Goal: Task Accomplishment & Management: Use online tool/utility

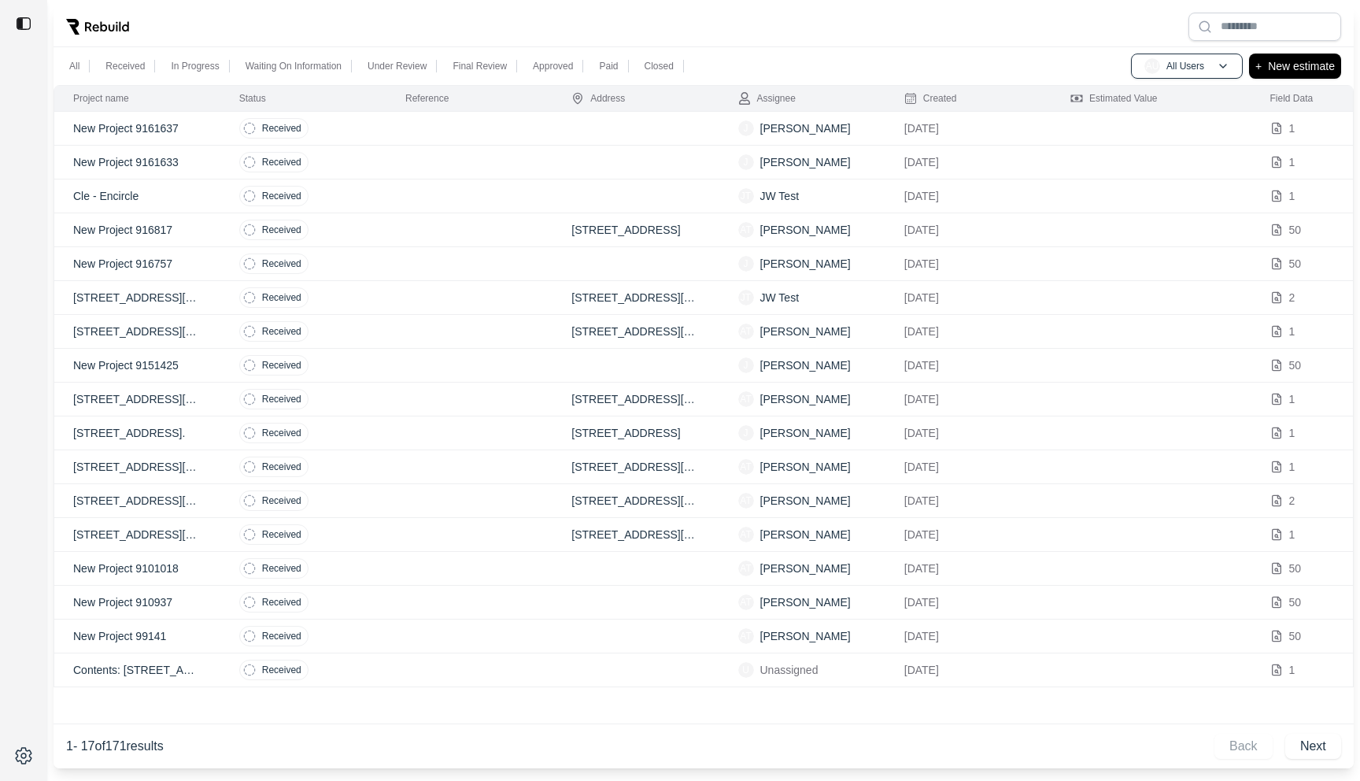
click at [476, 168] on td at bounding box center [470, 163] width 166 height 34
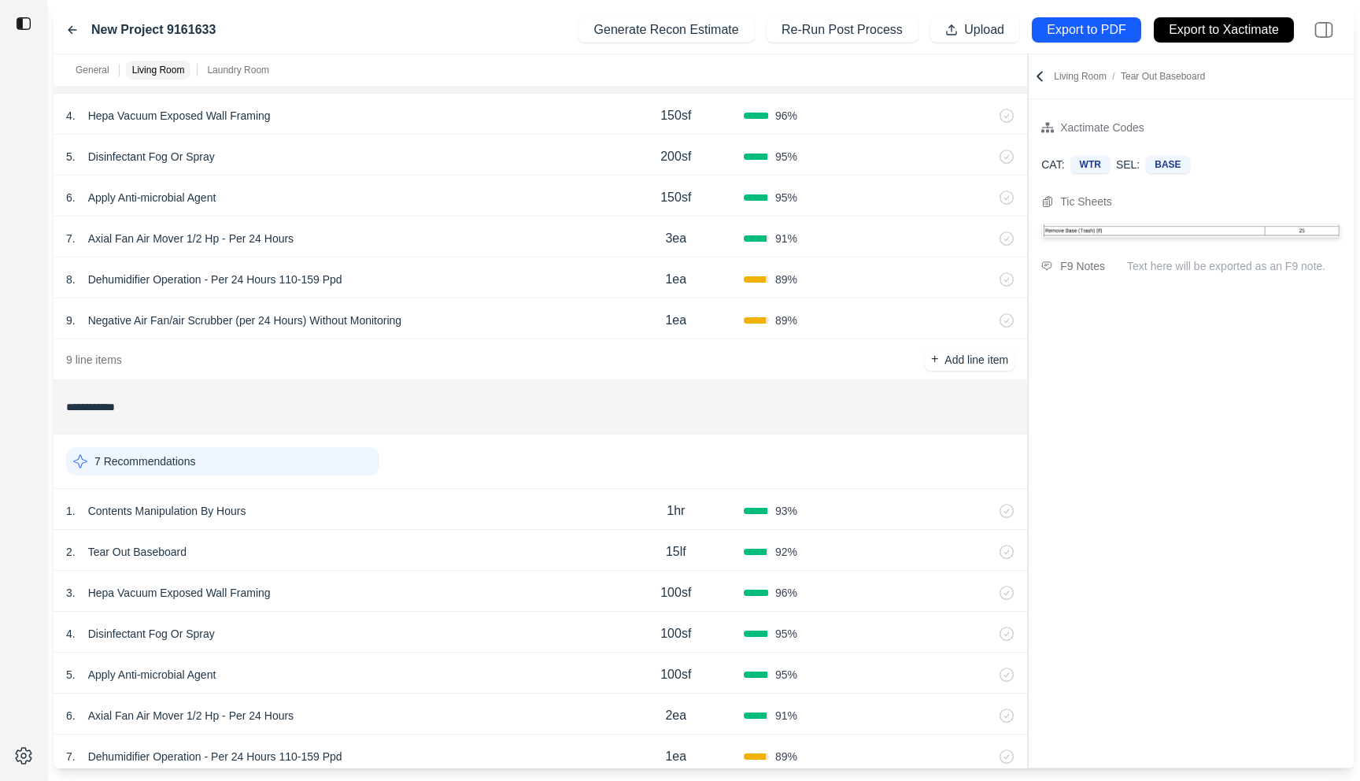
scroll to position [887, 0]
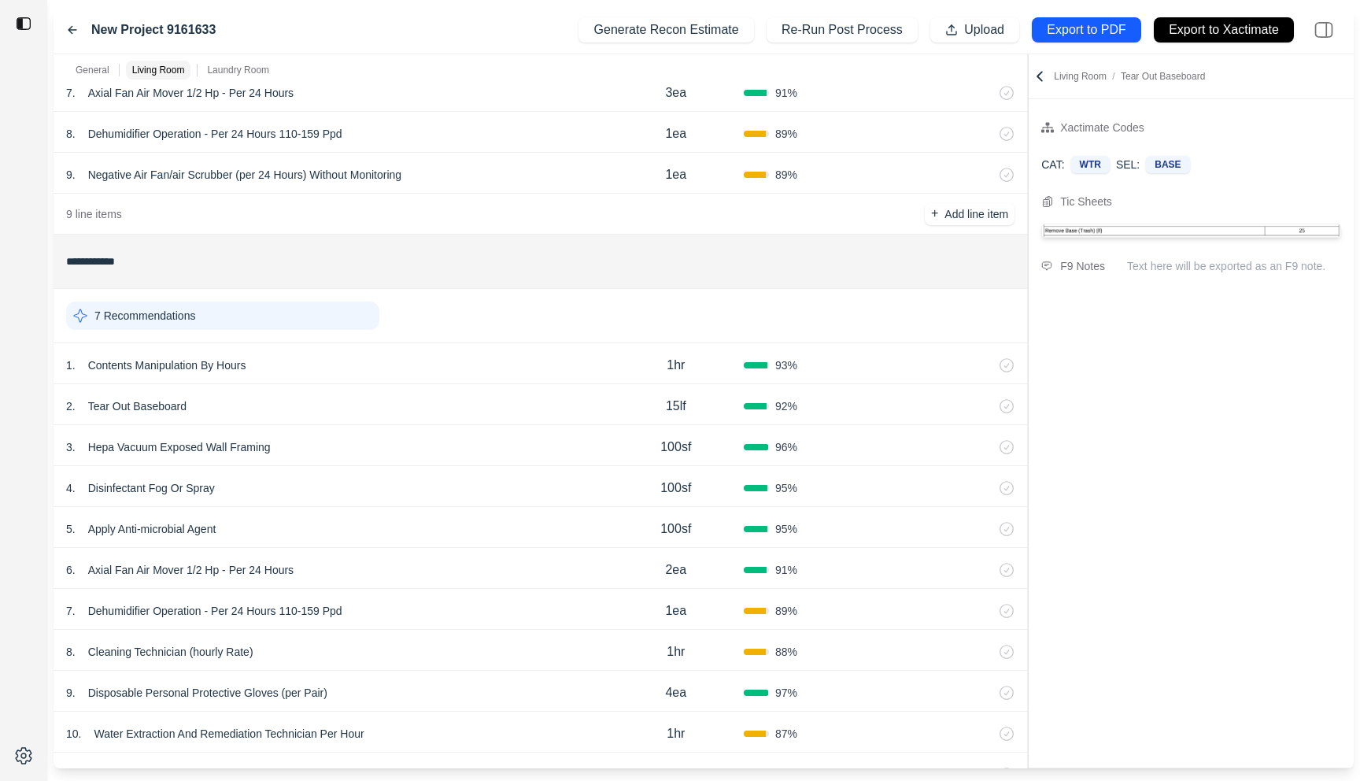
click at [436, 416] on div "2 . Tear Out Baseboard" at bounding box center [337, 406] width 542 height 22
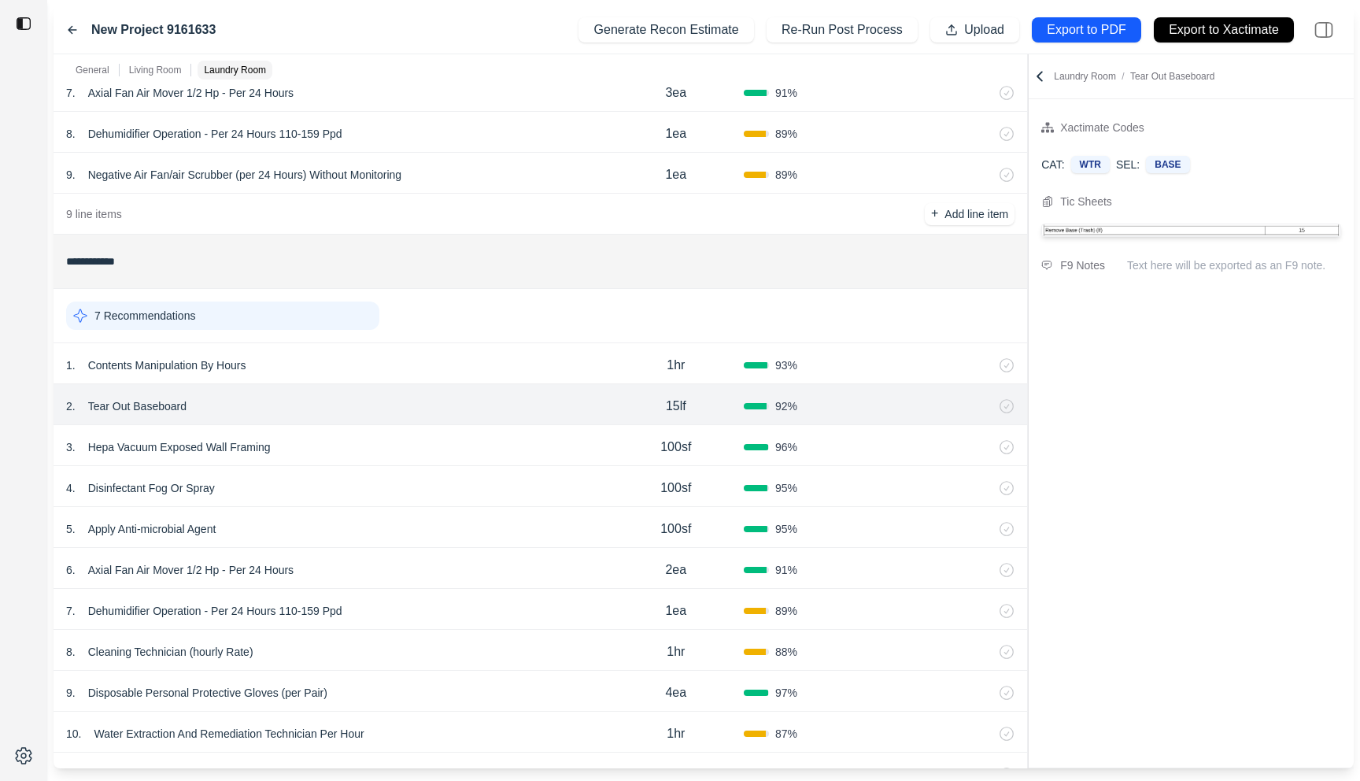
click at [436, 593] on div "7 . Dehumidifier Operation - Per 24 Hours 110-159 Ppd 1ea 89 %" at bounding box center [541, 609] width 974 height 41
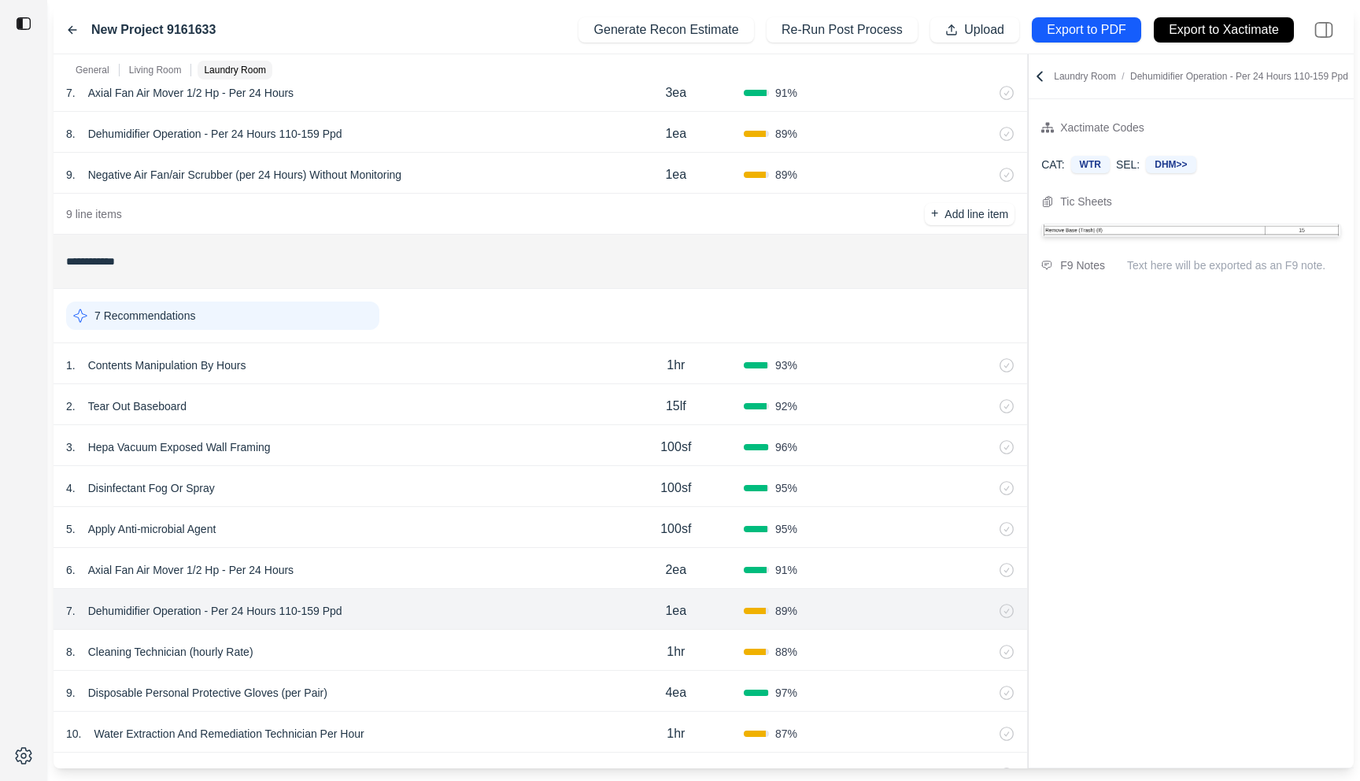
scroll to position [1020, 0]
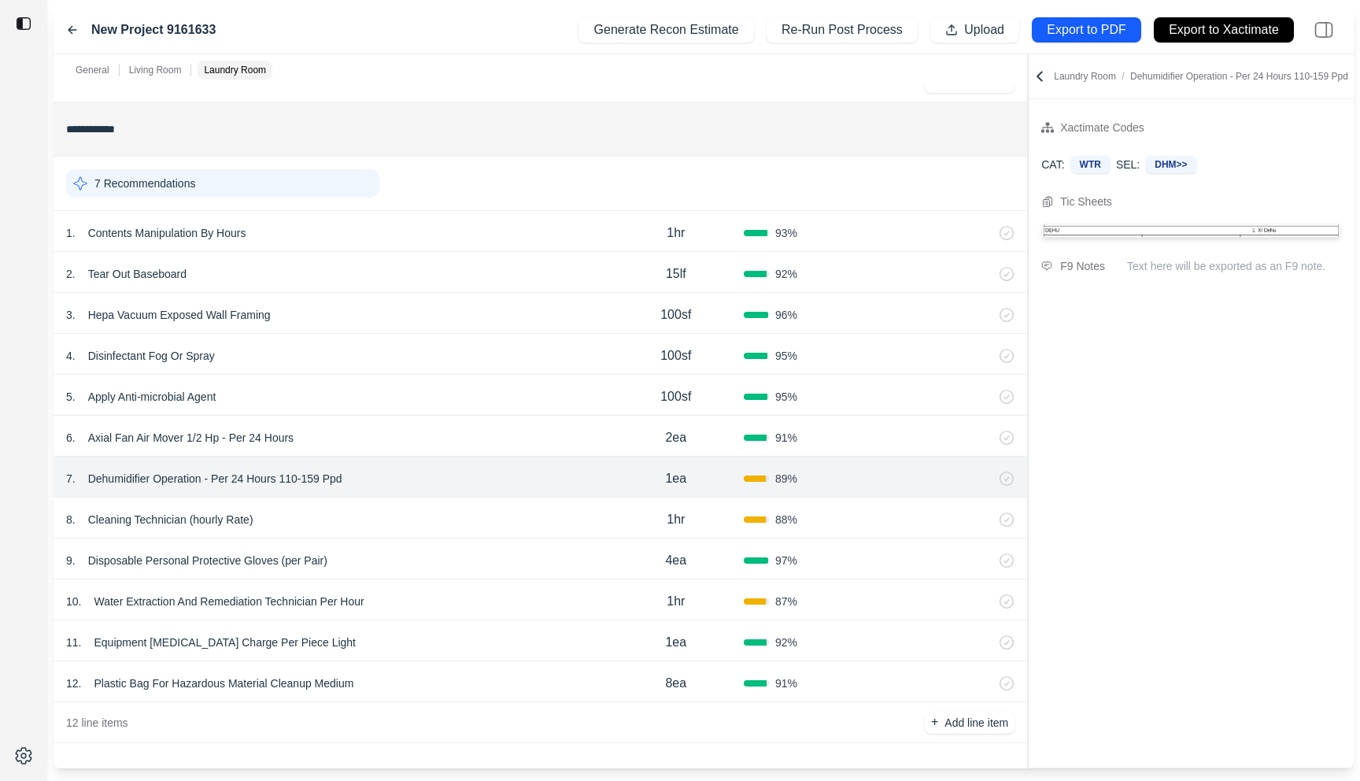
click at [436, 593] on div "10 . Water Extraction And Remediation Technician Per Hour" at bounding box center [337, 601] width 542 height 22
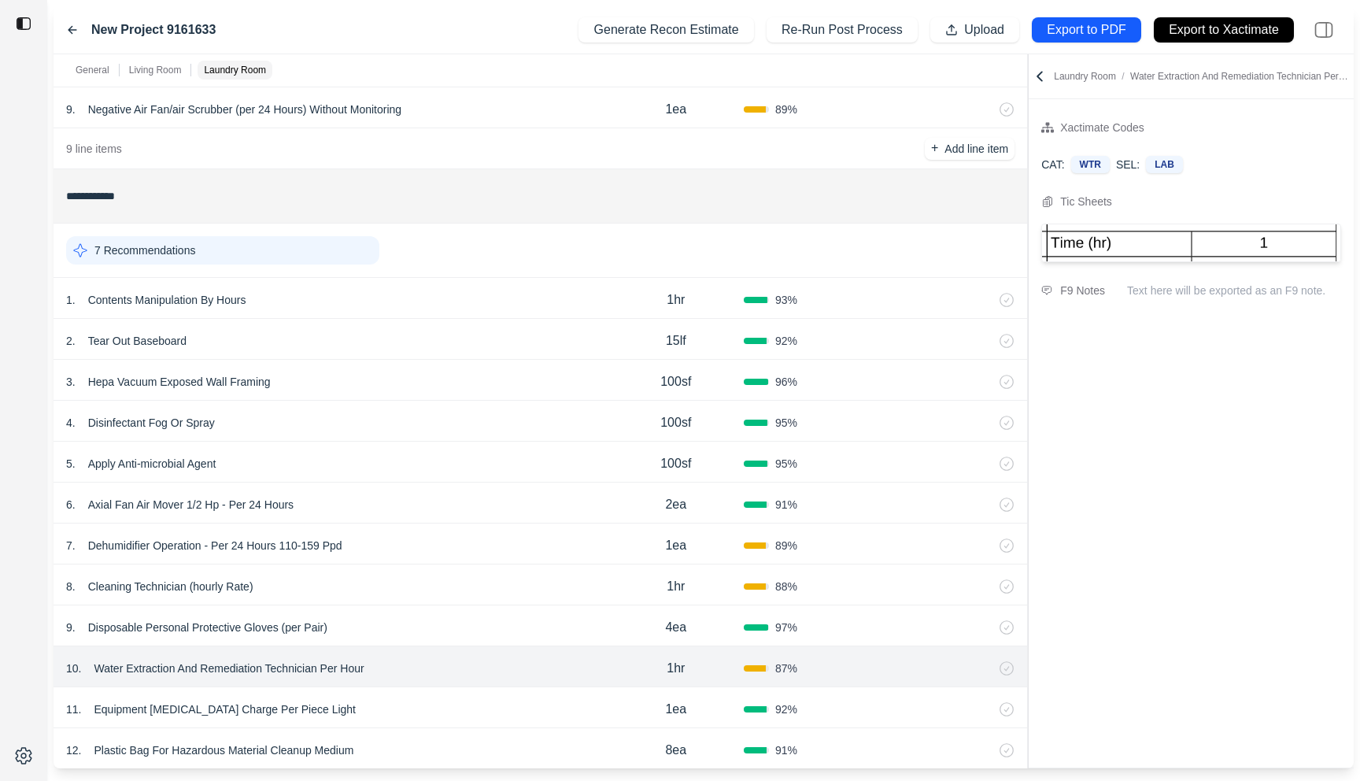
scroll to position [950, 0]
click at [414, 313] on div "1 . Contents Manipulation By Hours" at bounding box center [337, 302] width 542 height 22
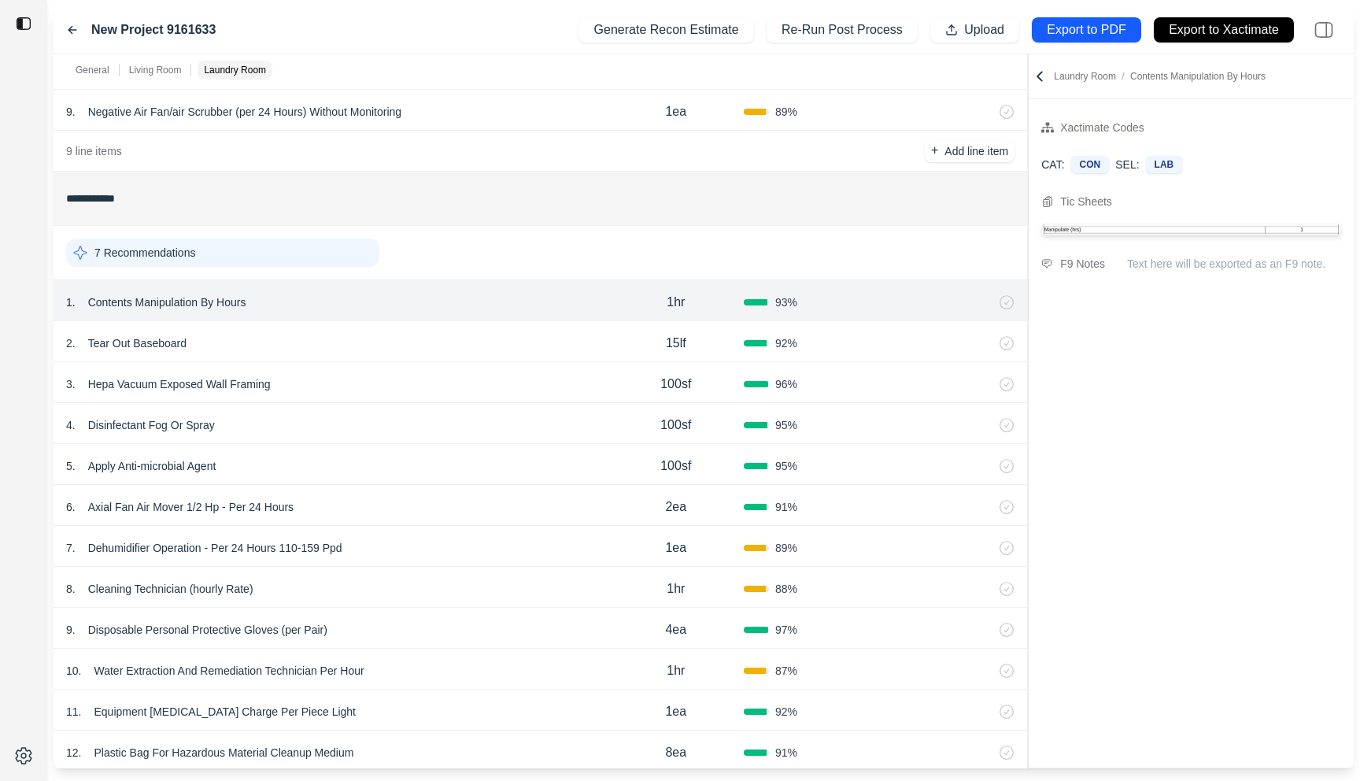
click at [75, 22] on div "New Project 9161633" at bounding box center [141, 29] width 150 height 19
click at [72, 25] on icon at bounding box center [72, 30] width 13 height 13
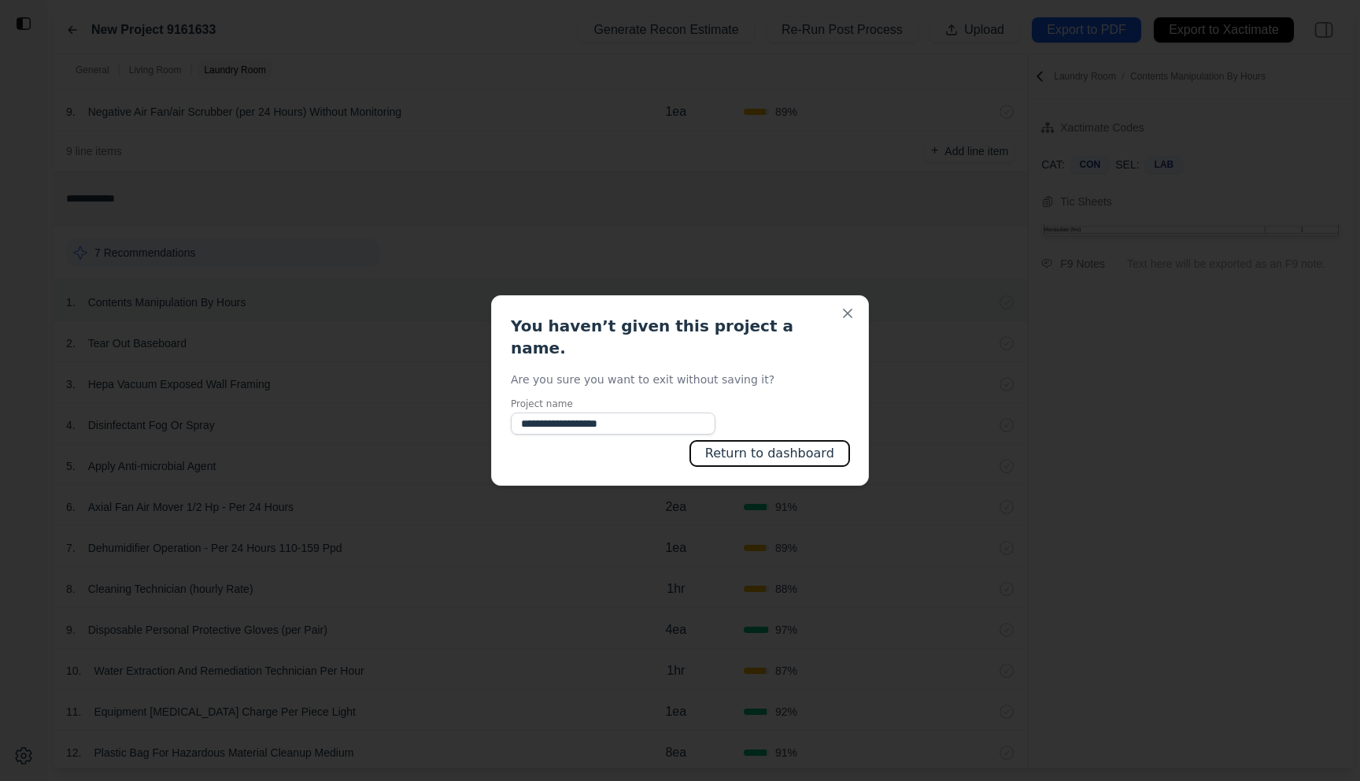
click at [765, 444] on button "Return to dashboard" at bounding box center [769, 453] width 159 height 25
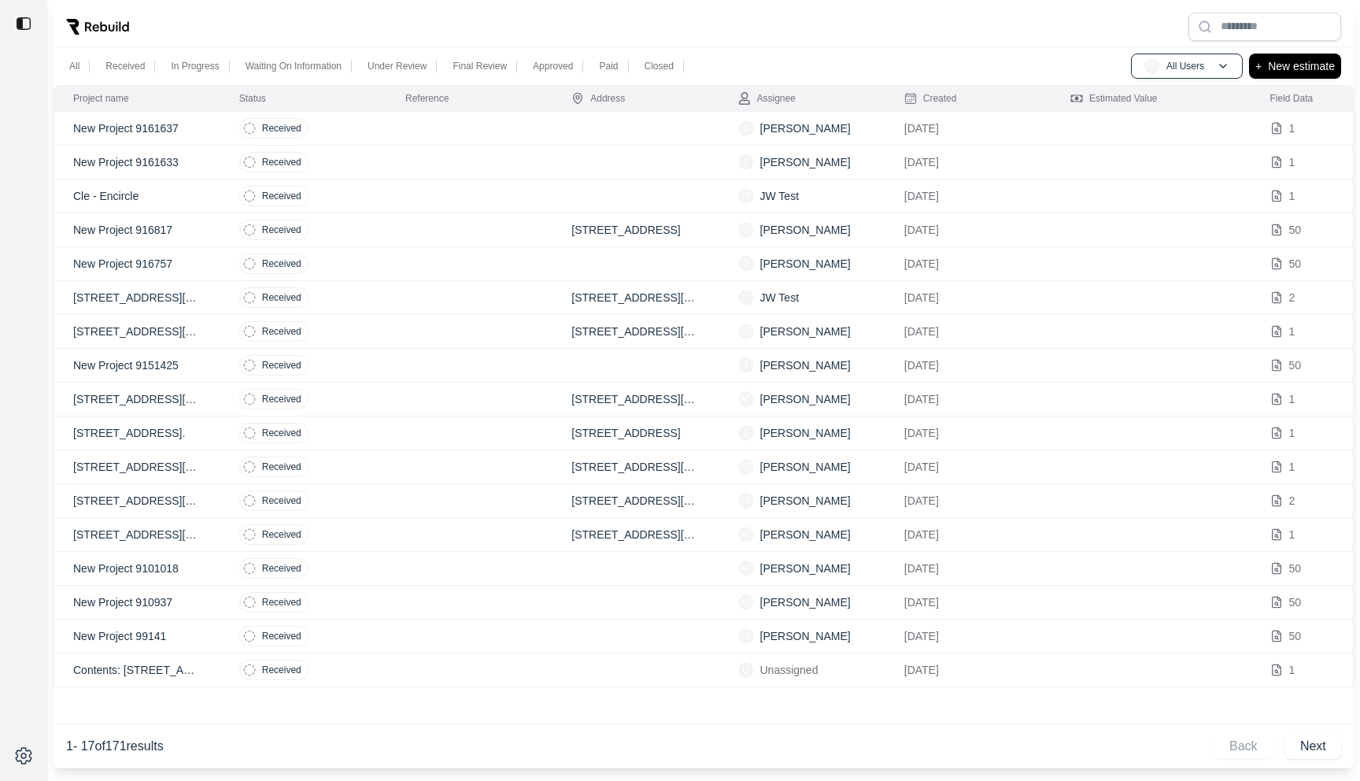
click at [347, 128] on td "Received" at bounding box center [303, 129] width 166 height 34
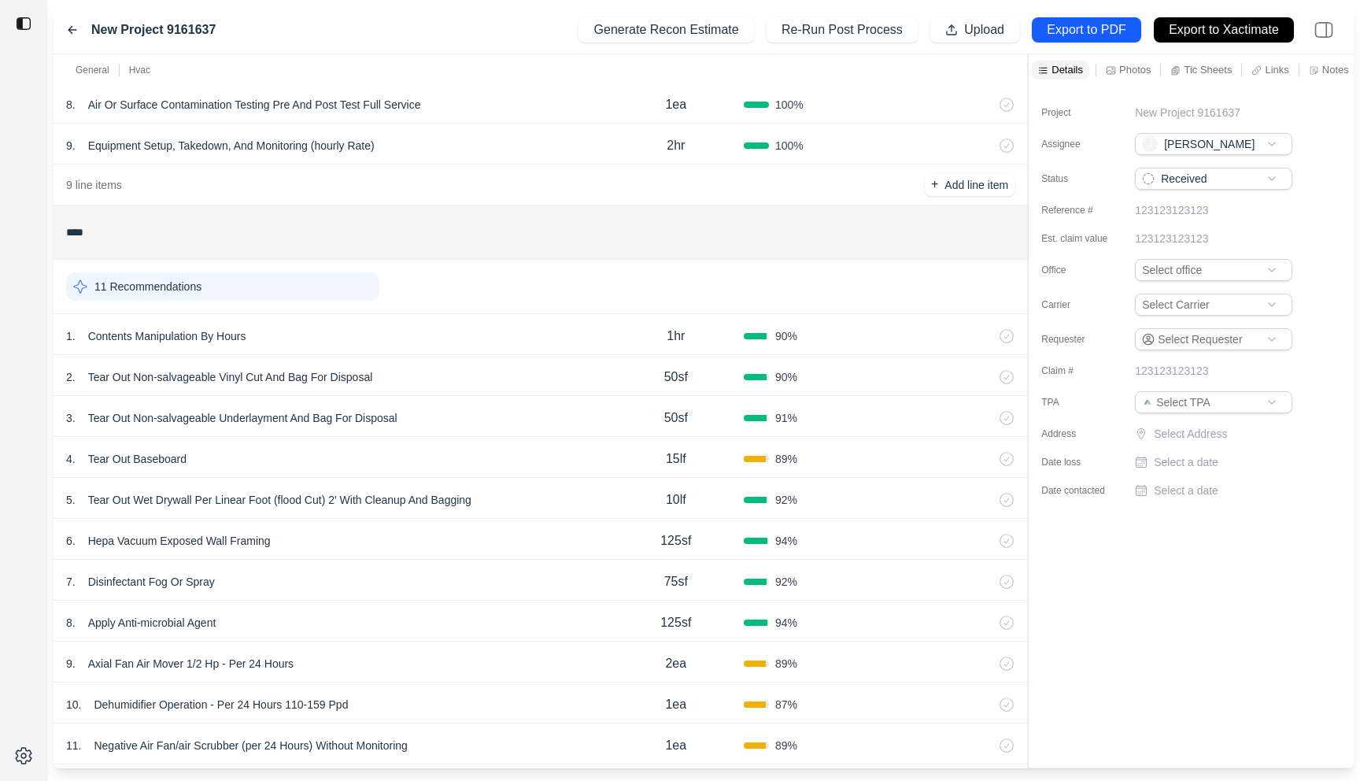
scroll to position [598, 0]
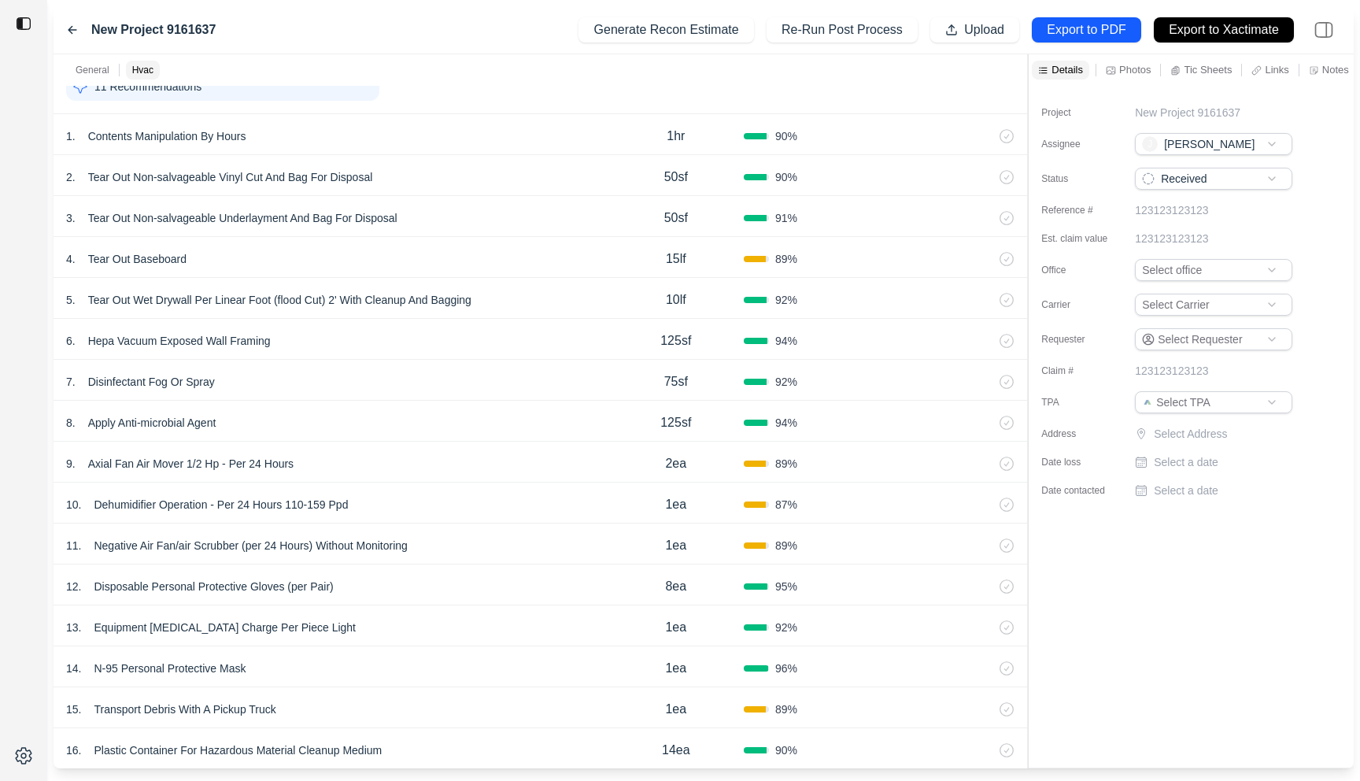
click at [437, 498] on div "10 . Dehumidifier Operation - Per 24 Hours 110-159 Ppd" at bounding box center [337, 505] width 542 height 22
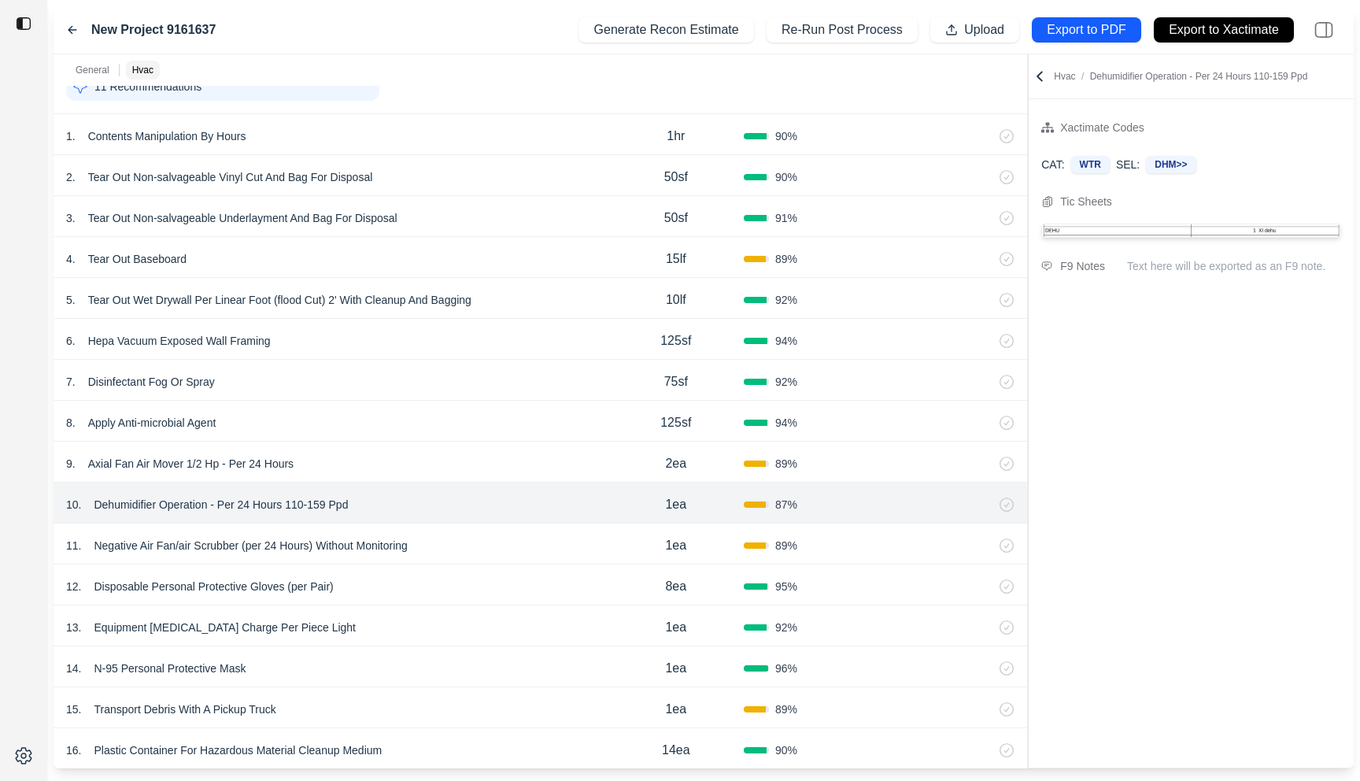
click at [496, 346] on div "6 . Hepa Vacuum Exposed Wall Framing" at bounding box center [337, 341] width 542 height 22
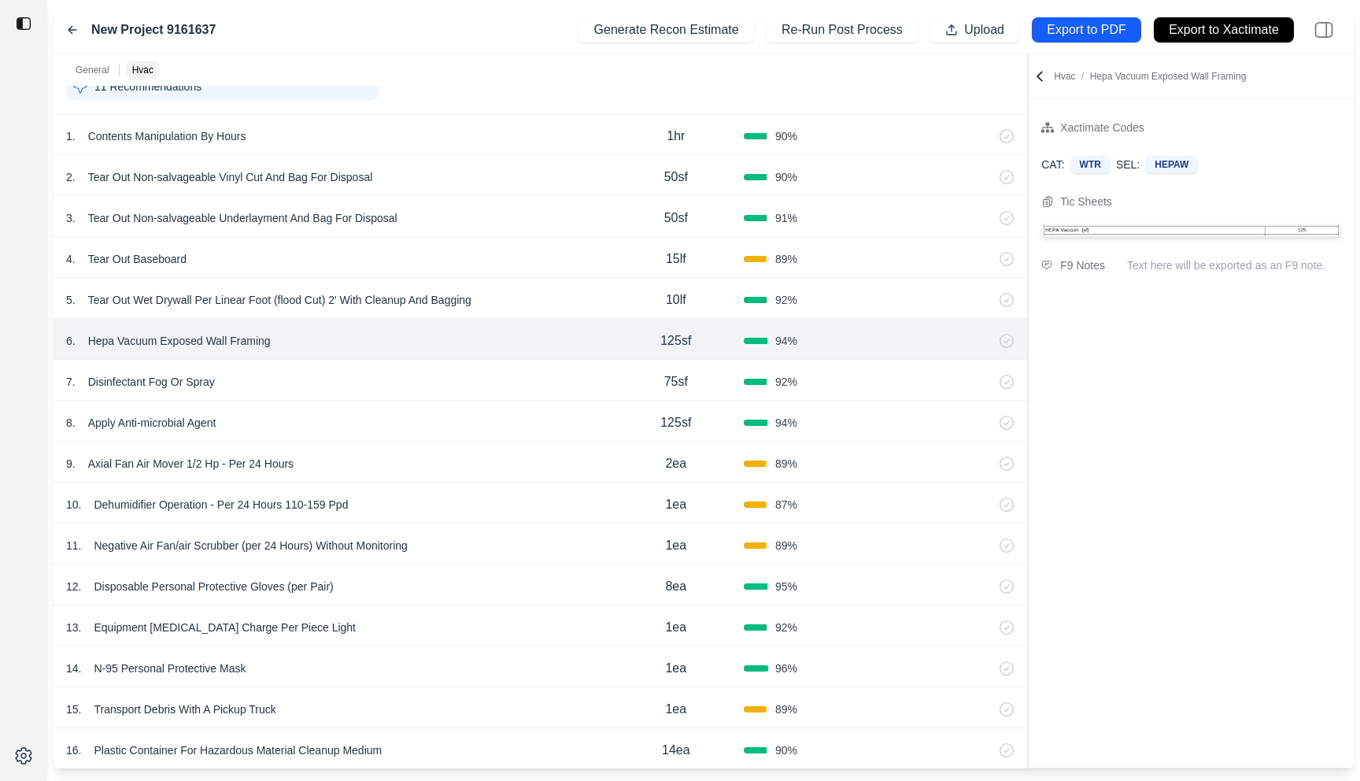
scroll to position [665, 0]
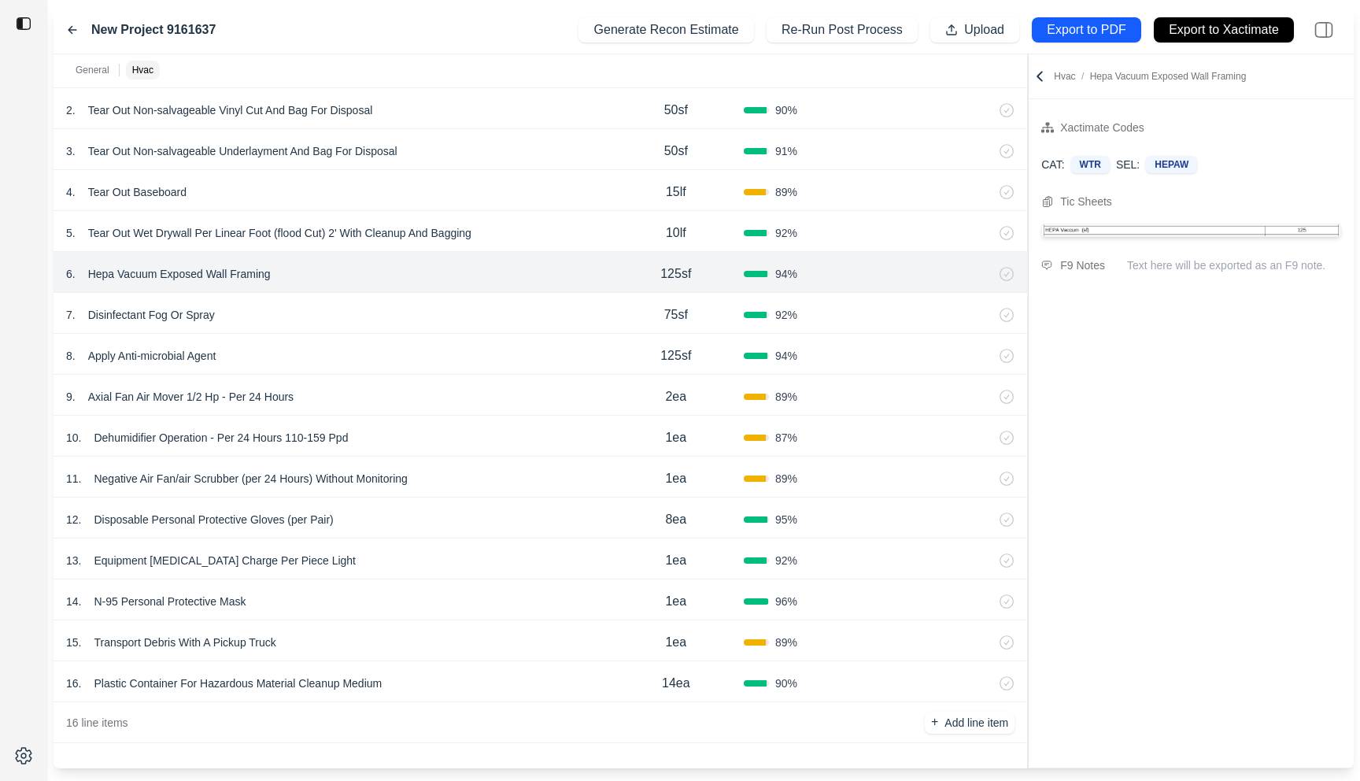
click at [474, 552] on div "13 . Equipment [MEDICAL_DATA] Charge Per Piece Light" at bounding box center [337, 561] width 542 height 22
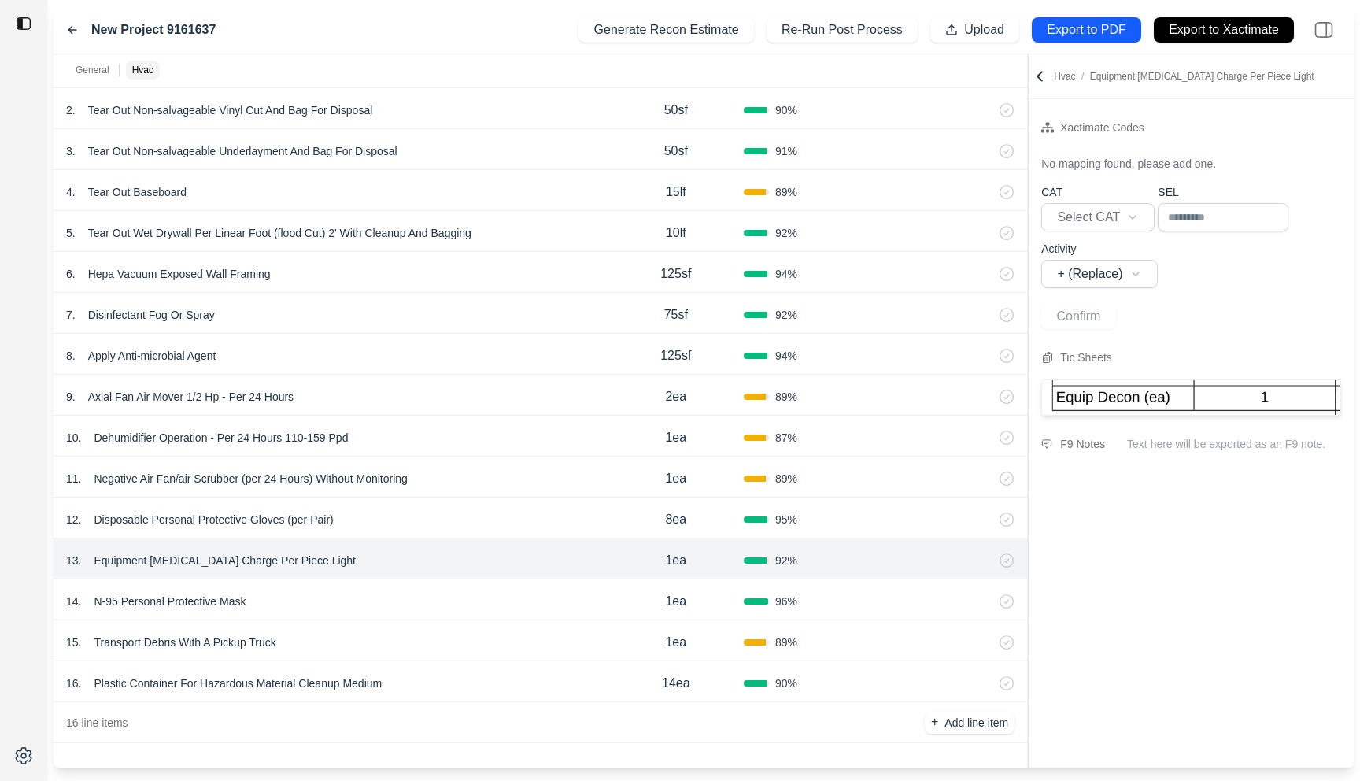
click at [476, 461] on div "11 . Negative Air Fan/air Scrubber (per 24 Hours) Without Monitoring 1ea 89 %" at bounding box center [541, 477] width 974 height 41
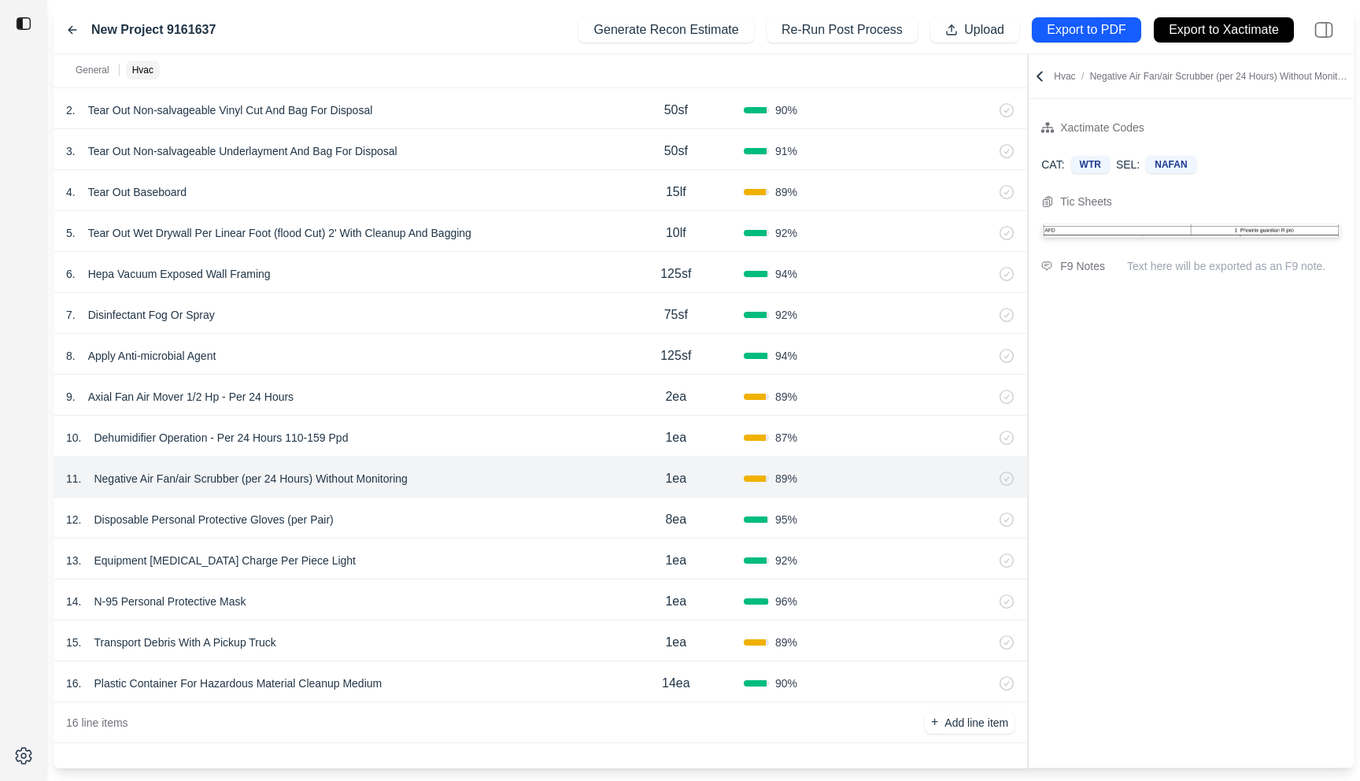
click at [498, 589] on div "14 . N-95 Personal Protective Mask 1ea 96 %" at bounding box center [541, 599] width 974 height 41
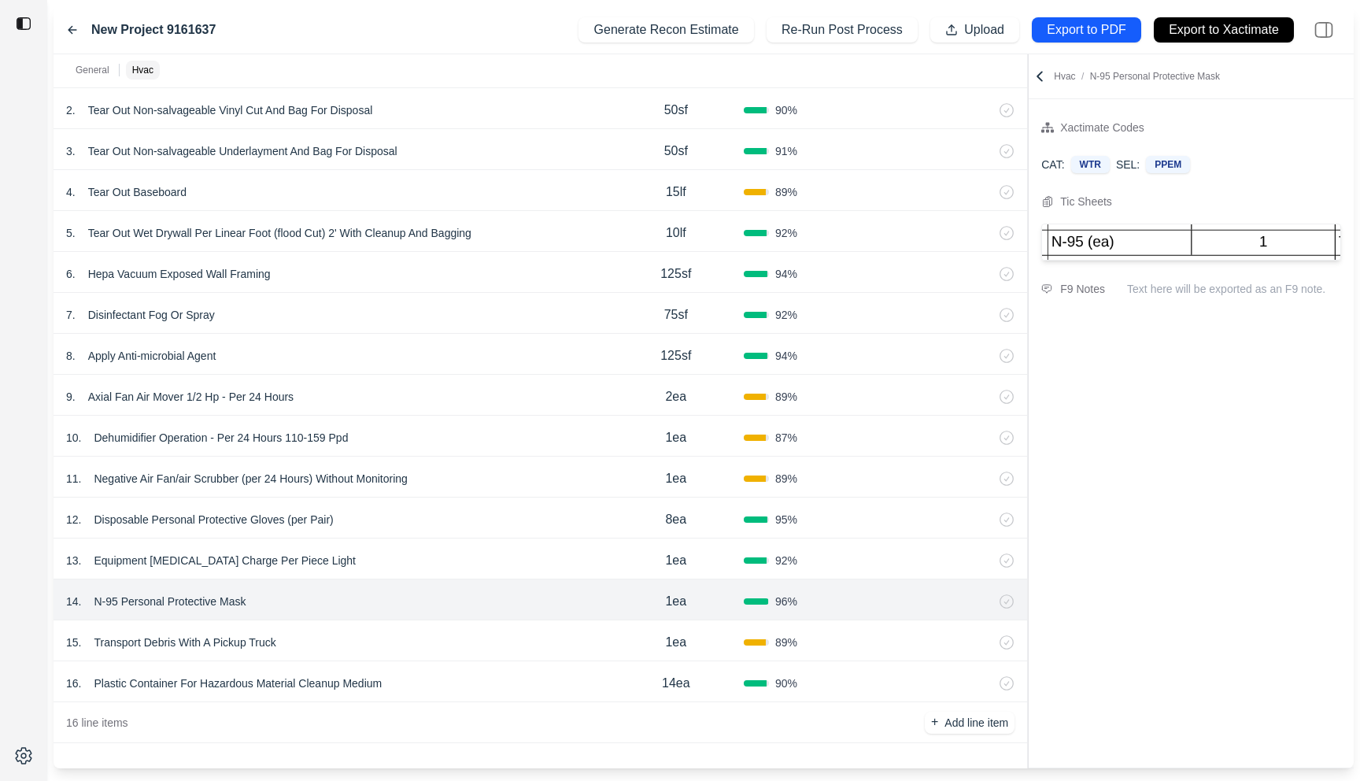
click at [498, 268] on div "6 . Hepa Vacuum Exposed Wall Framing" at bounding box center [337, 274] width 542 height 22
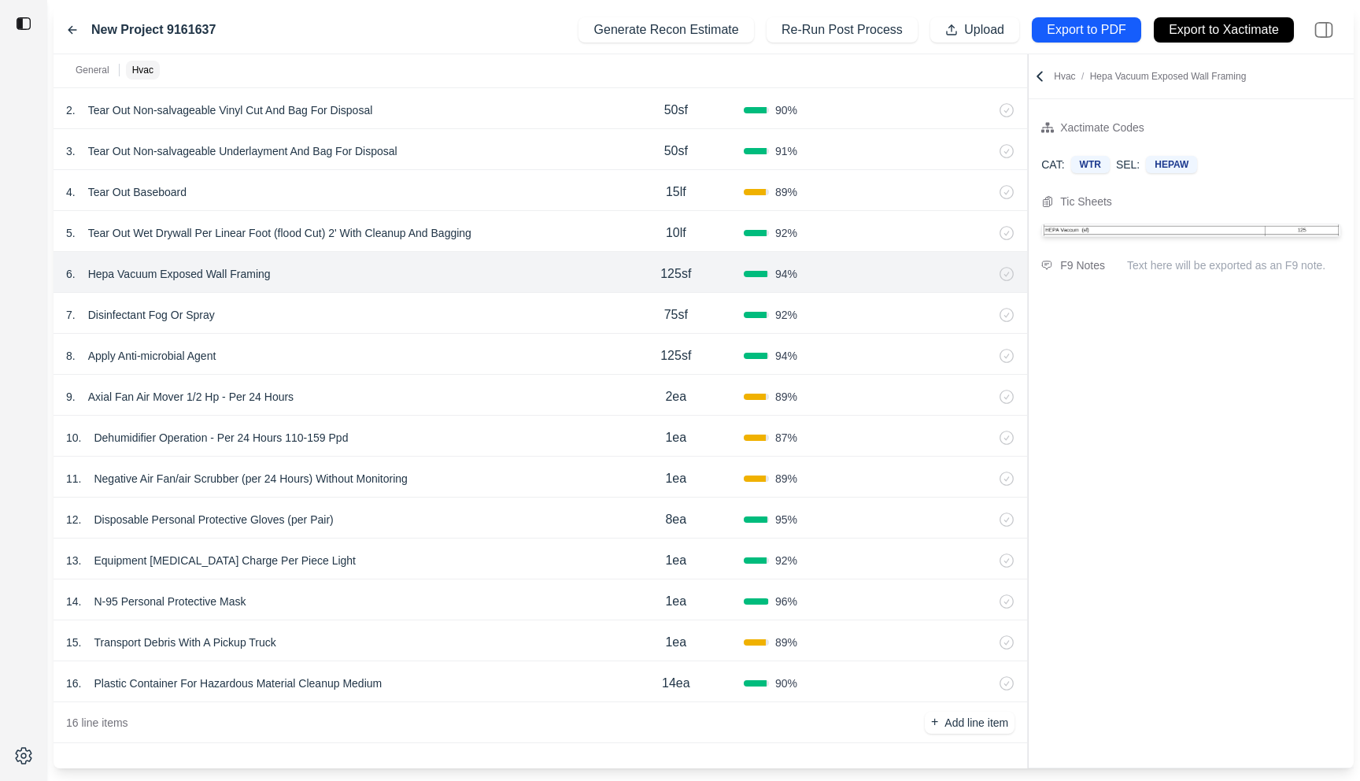
click at [498, 187] on div "4 . Tear Out Baseboard" at bounding box center [337, 192] width 542 height 22
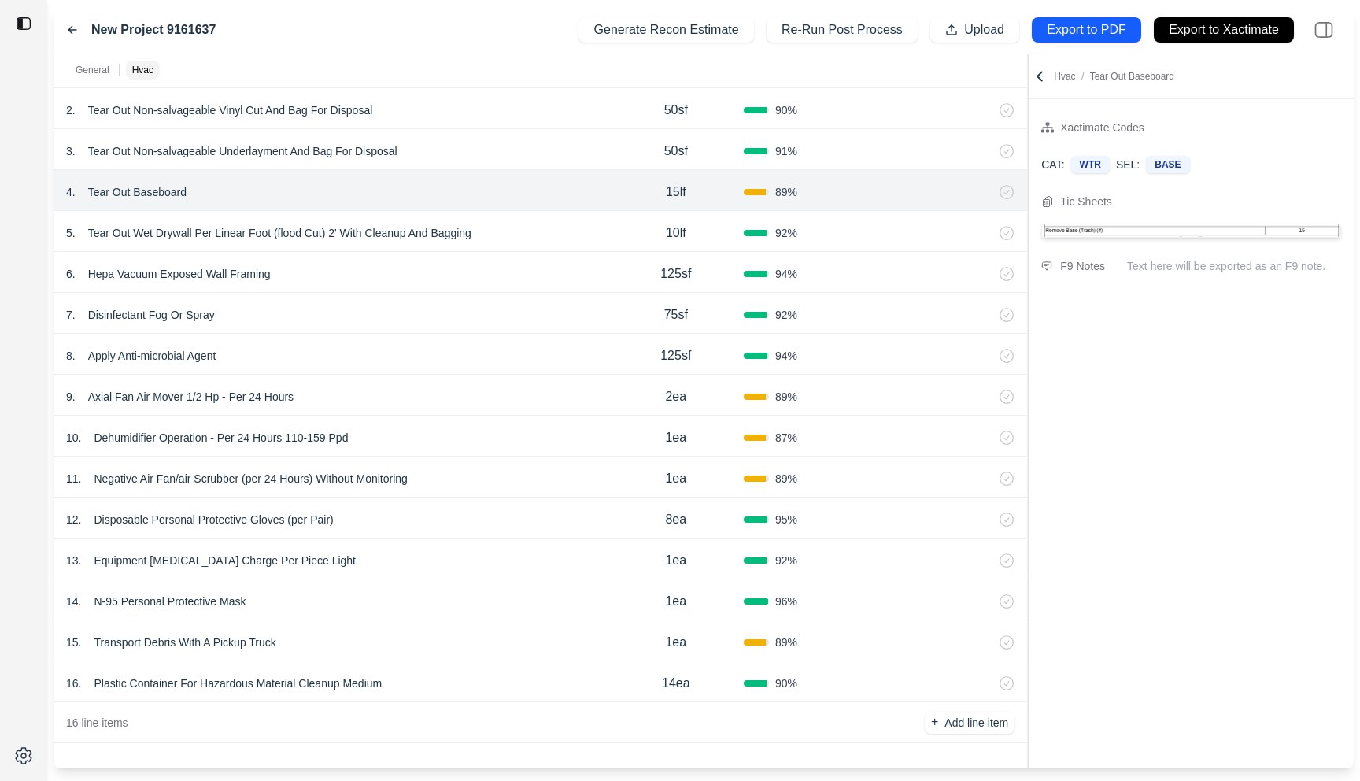
click at [1038, 76] on icon at bounding box center [1040, 76] width 5 height 9
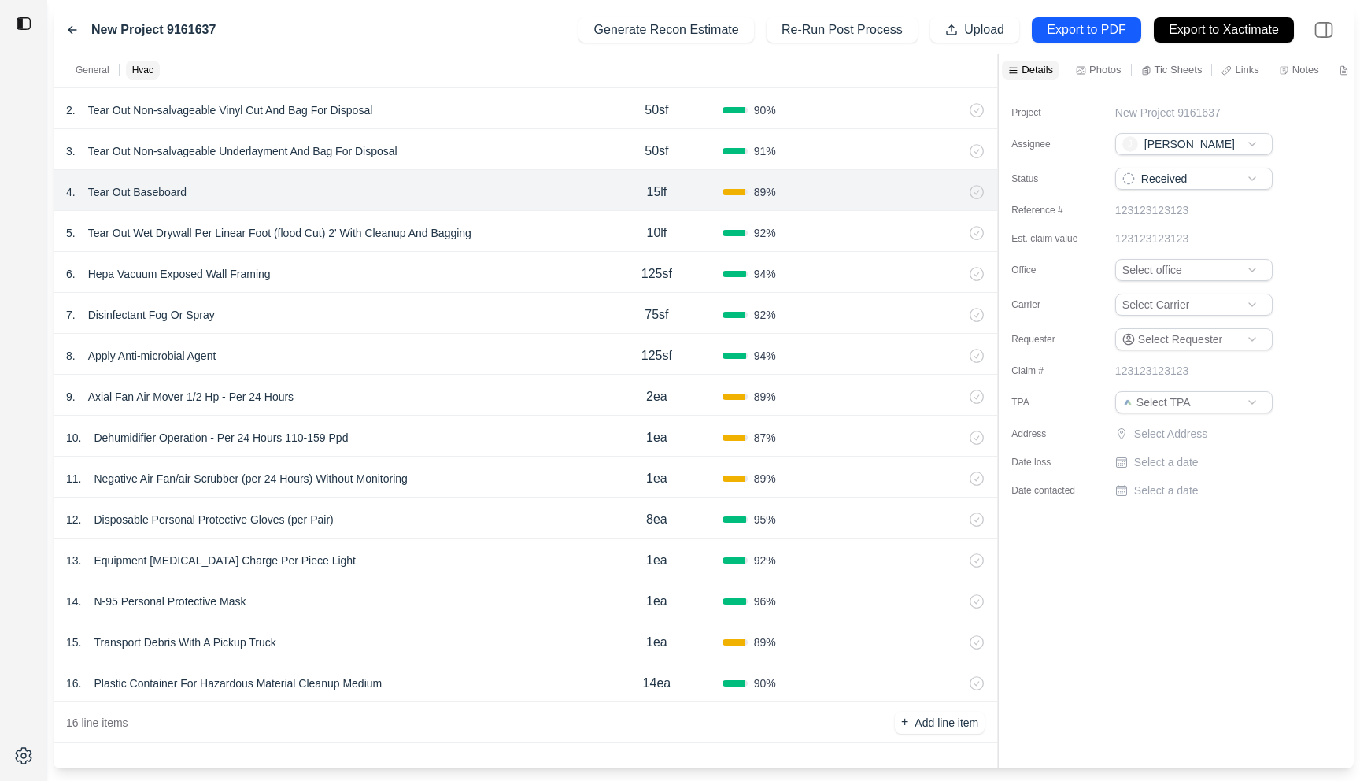
click at [835, 80] on div "General Hvac ******* 1 Recommendation 1 . Emergency Service Call 1ea 100 % 2 . …" at bounding box center [704, 411] width 1301 height 714
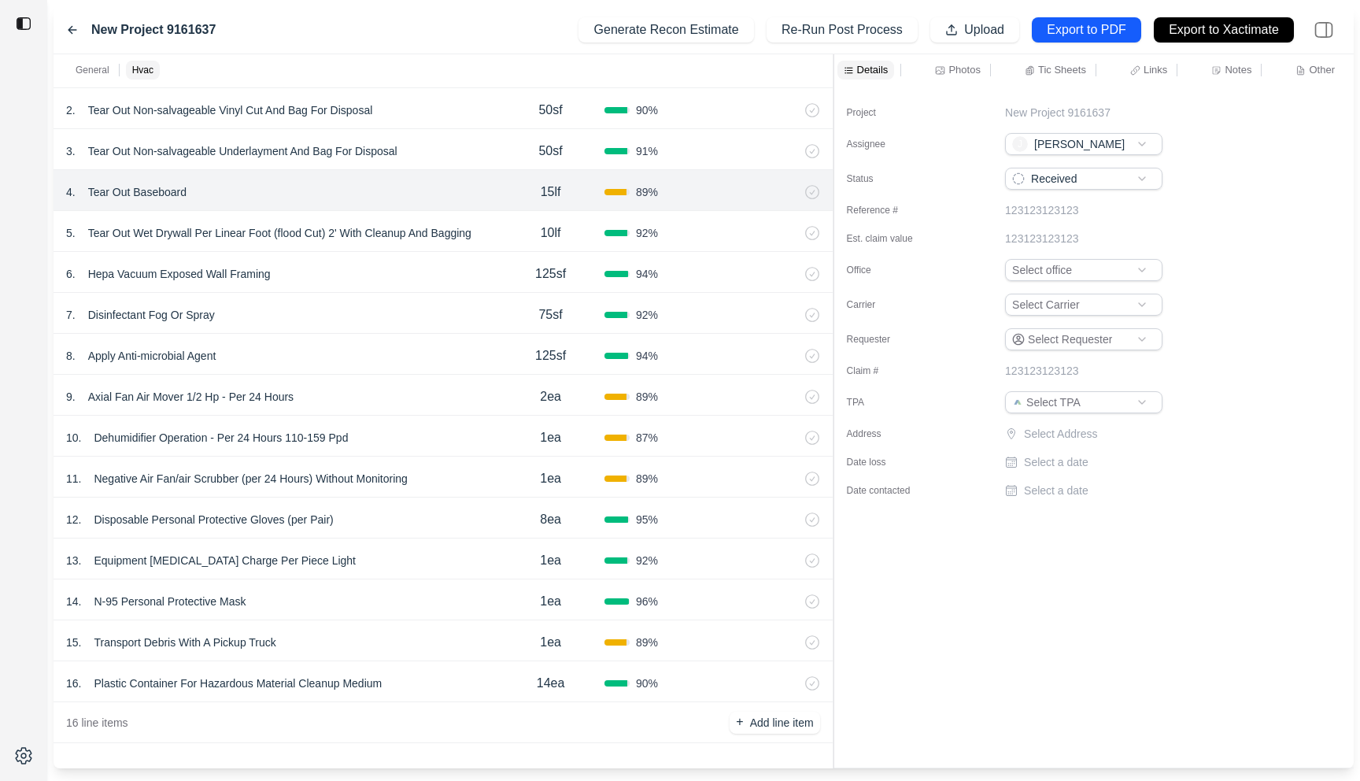
click at [1326, 71] on p "Other" at bounding box center [1322, 69] width 26 height 13
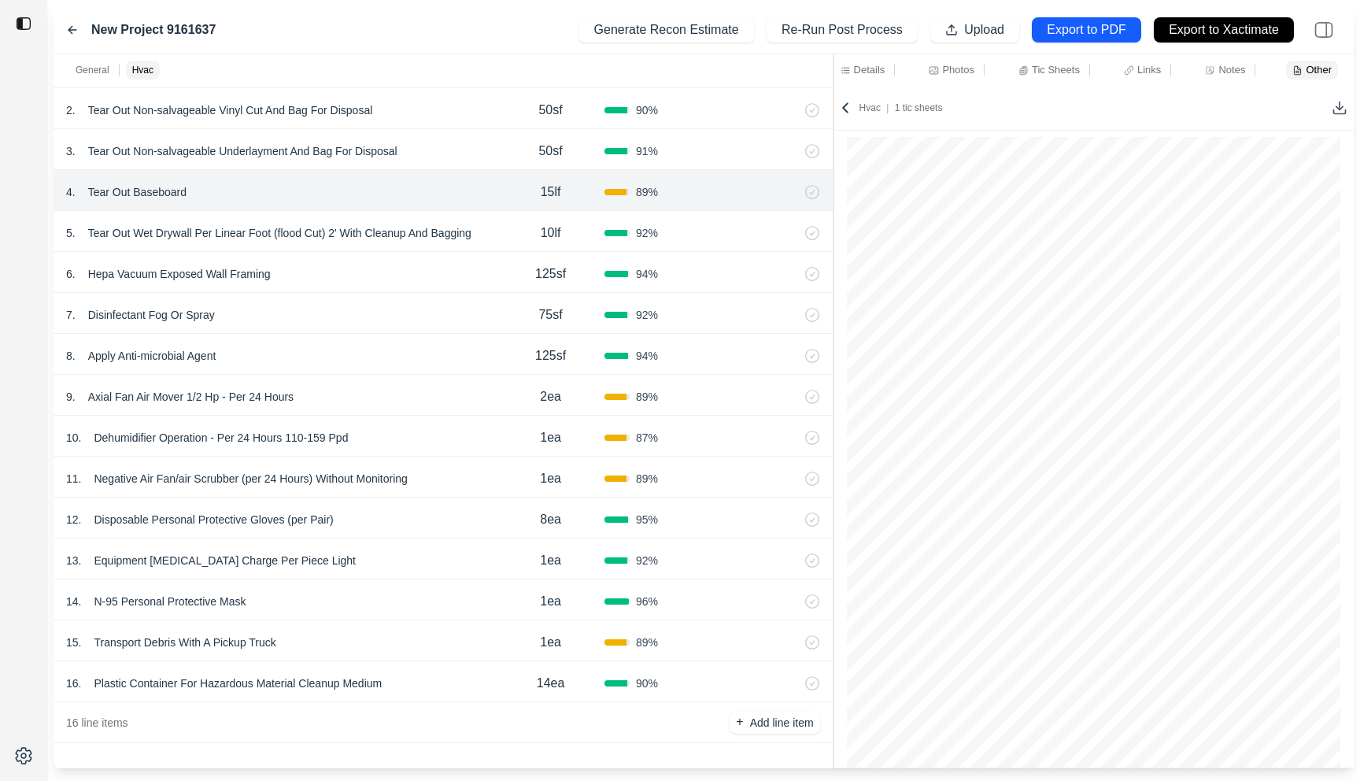
click at [78, 28] on icon at bounding box center [72, 30] width 13 height 13
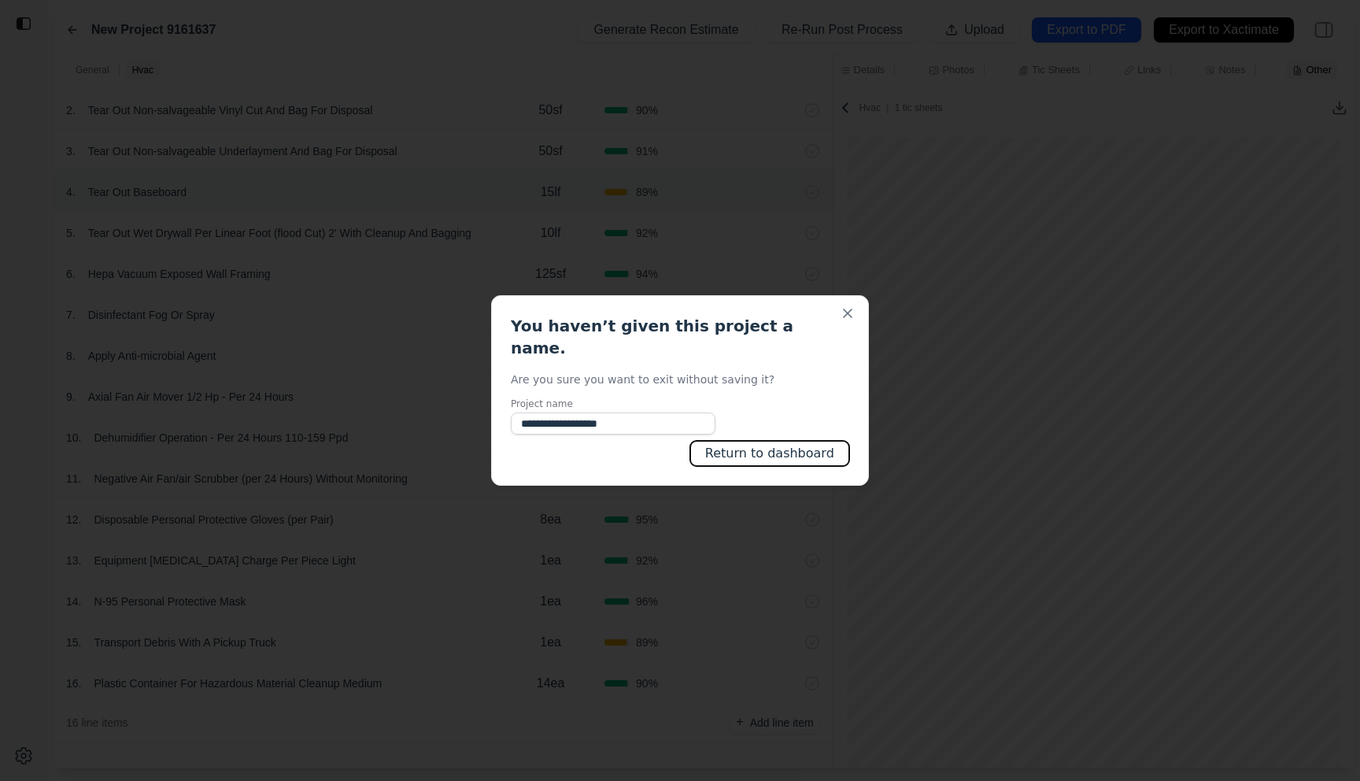
click at [782, 452] on button "Return to dashboard" at bounding box center [769, 453] width 159 height 25
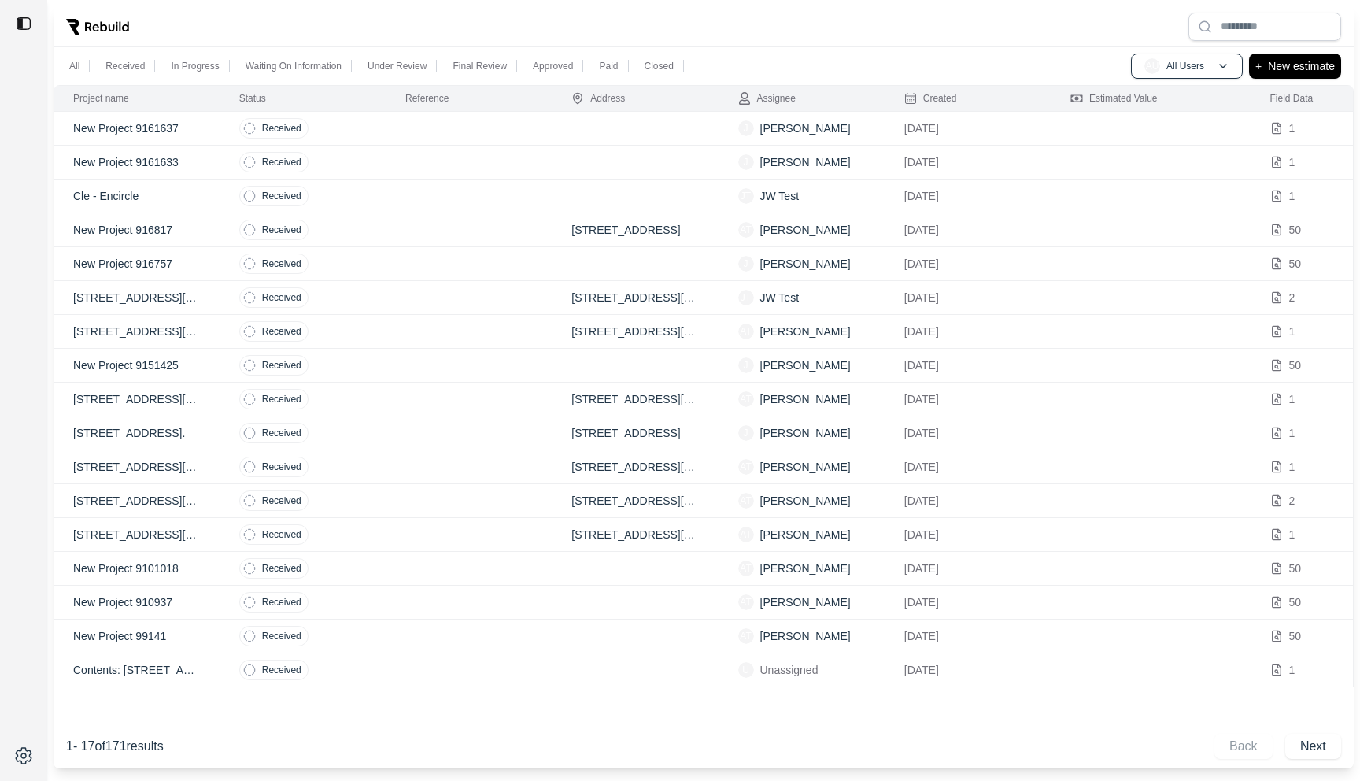
click at [402, 152] on td at bounding box center [470, 163] width 166 height 34
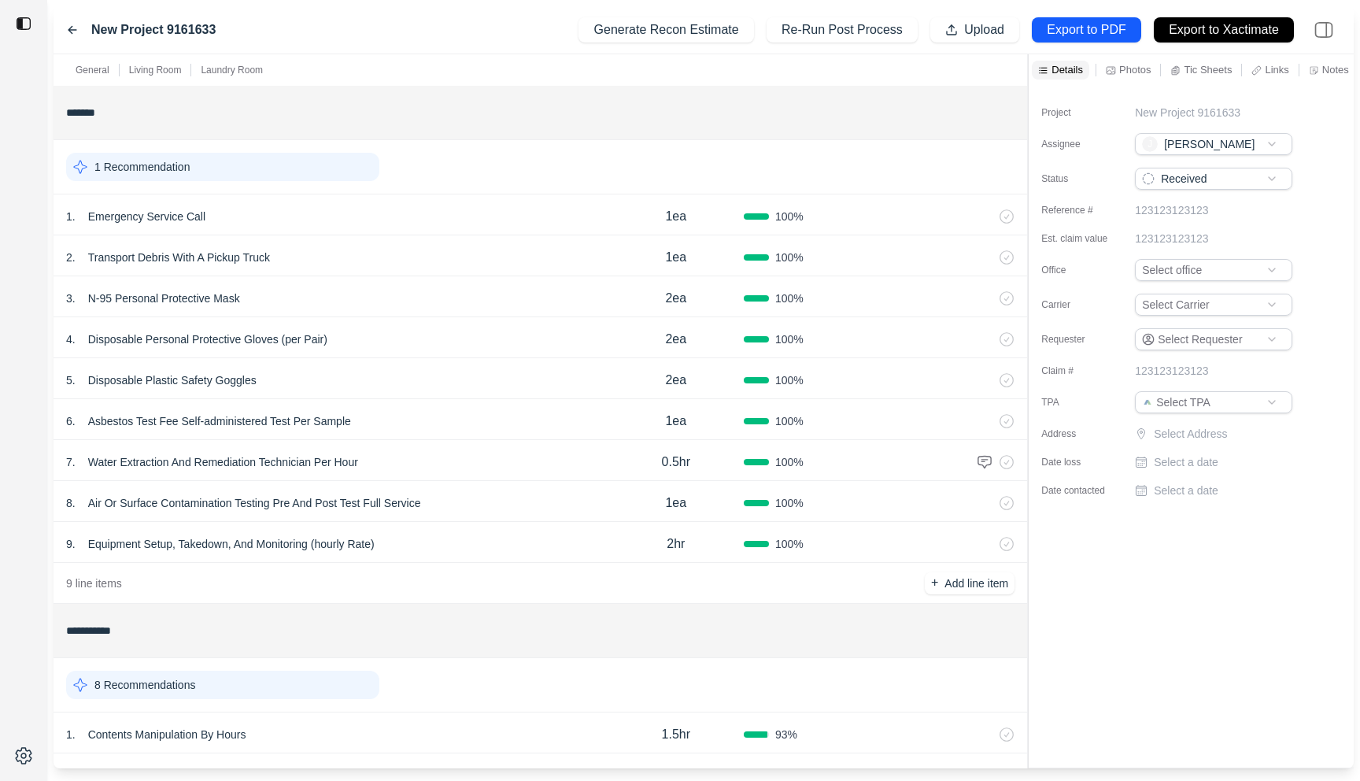
click at [73, 35] on icon at bounding box center [72, 30] width 13 height 13
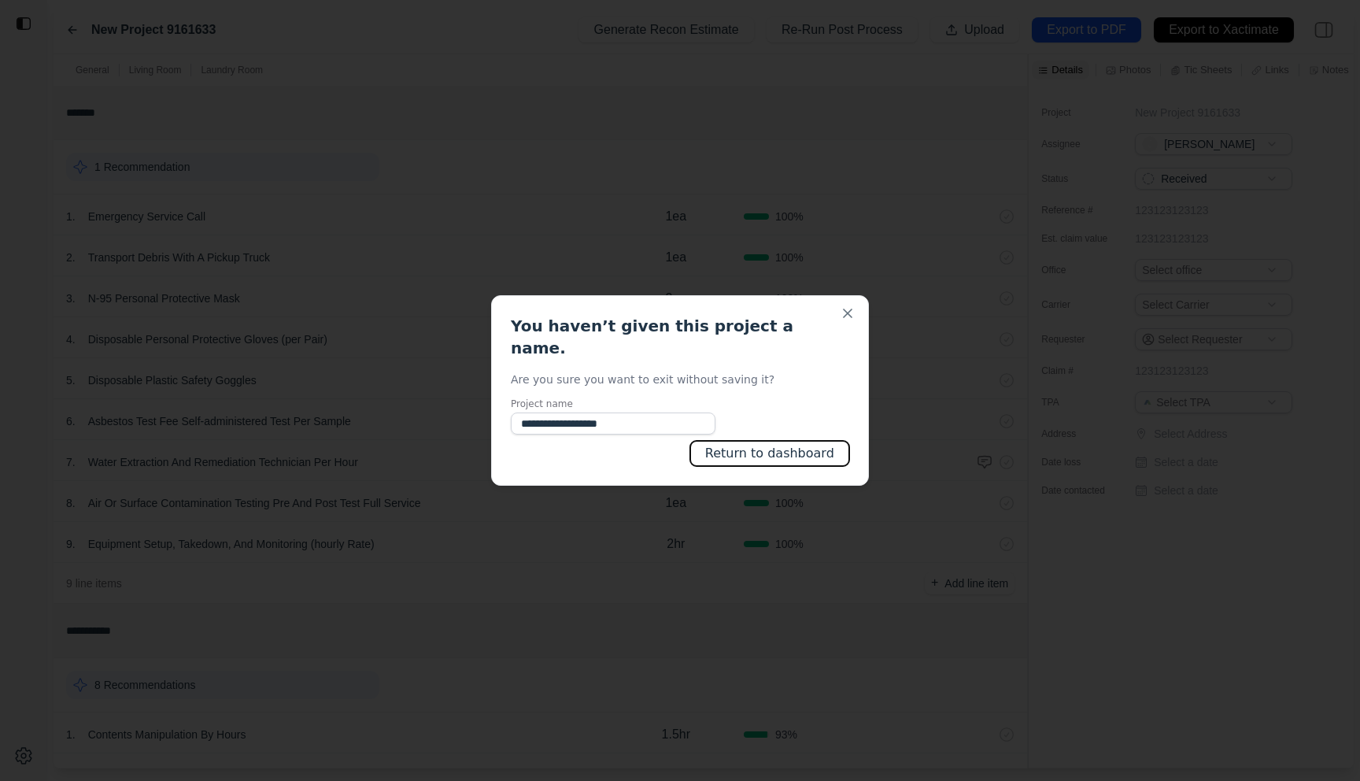
click at [745, 445] on button "Return to dashboard" at bounding box center [769, 453] width 159 height 25
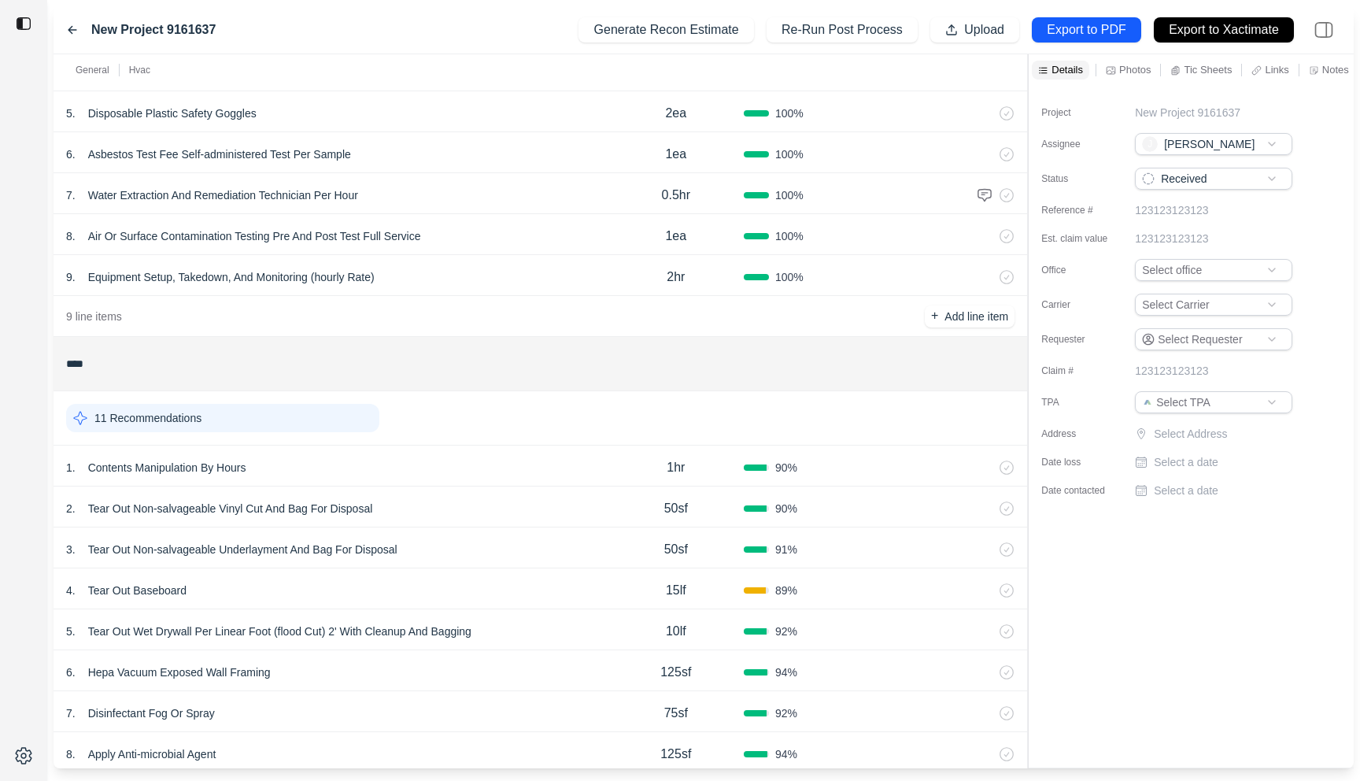
scroll to position [265, 0]
click at [348, 457] on div "1 . Contents Manipulation By Hours 1hr 90 %" at bounding box center [541, 467] width 974 height 41
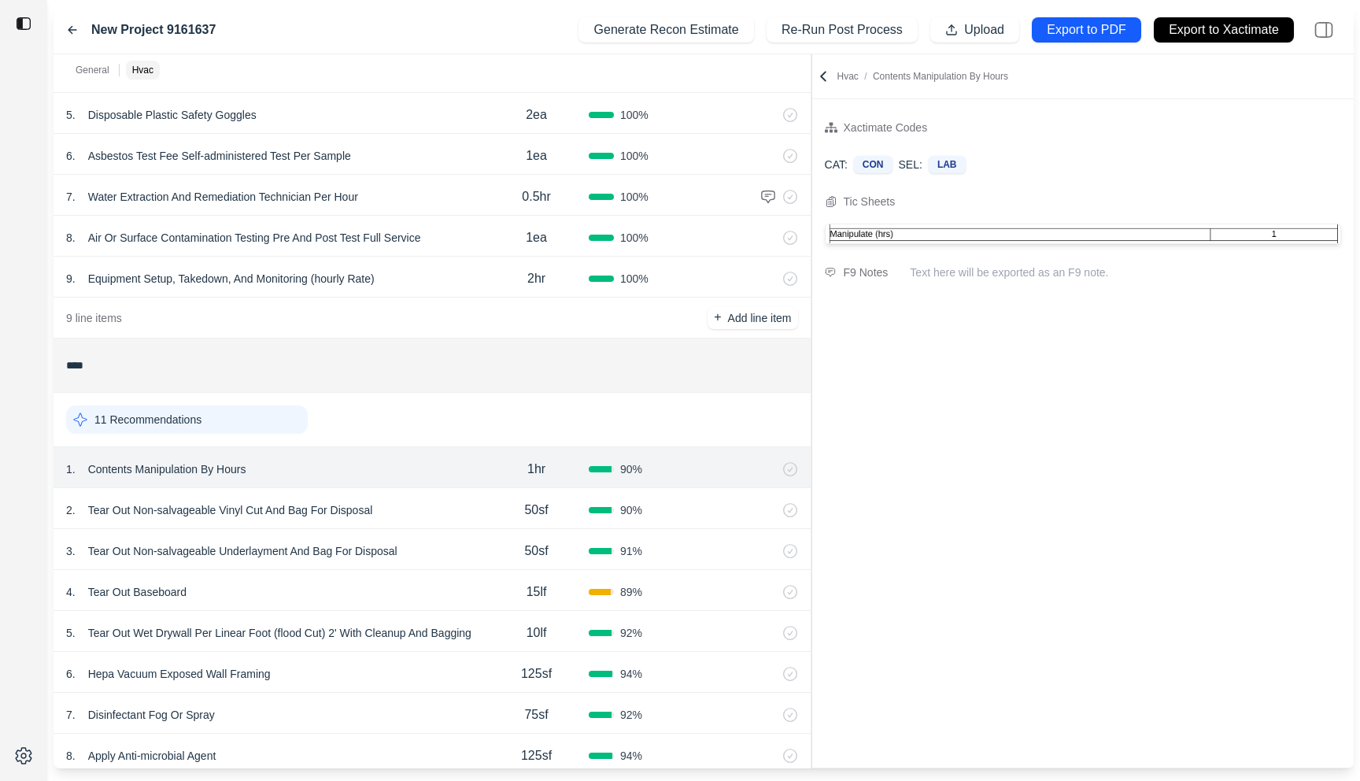
click at [450, 235] on div "General Hvac ******* 1 Recommendation 1 . Emergency Service Call 1ea 100 % 2 . …" at bounding box center [704, 411] width 1301 height 714
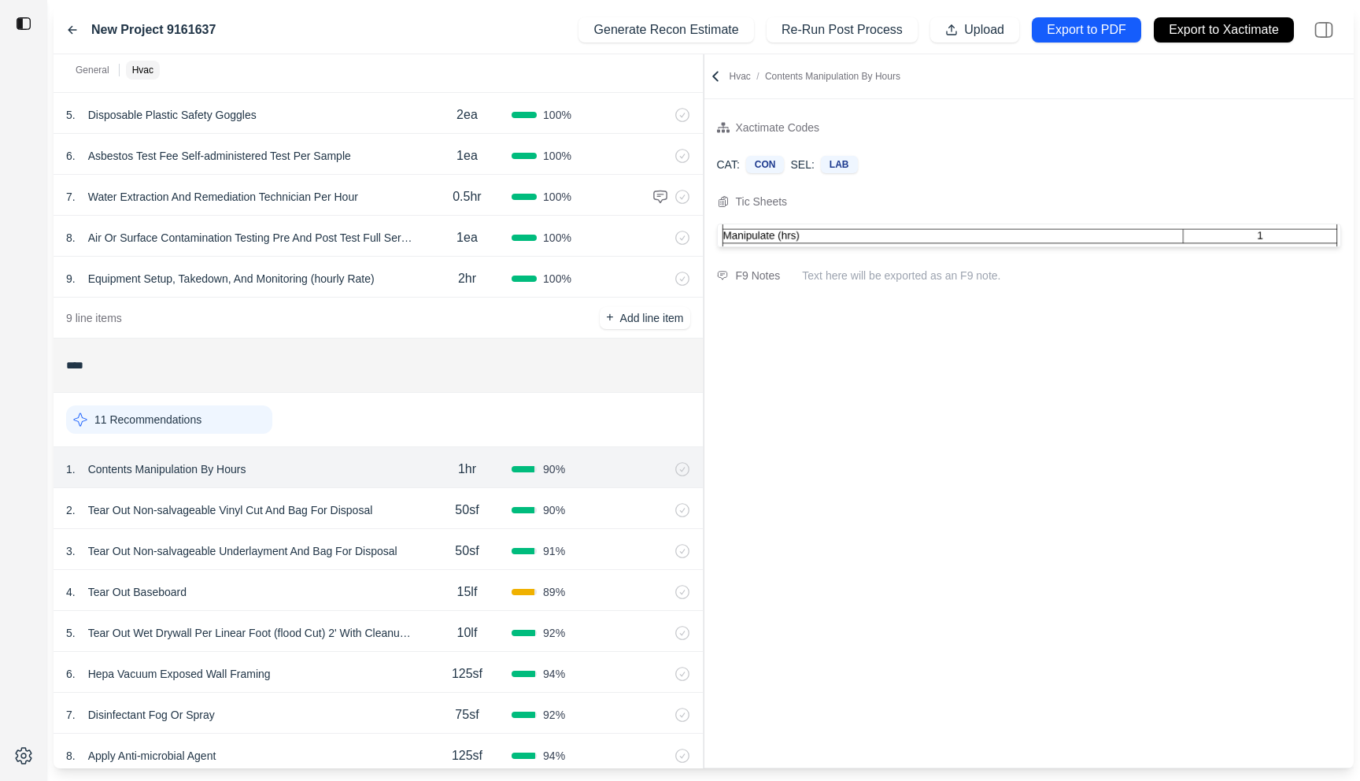
click at [320, 576] on div "4 . Tear Out Baseboard 15lf 89 %" at bounding box center [379, 590] width 650 height 41
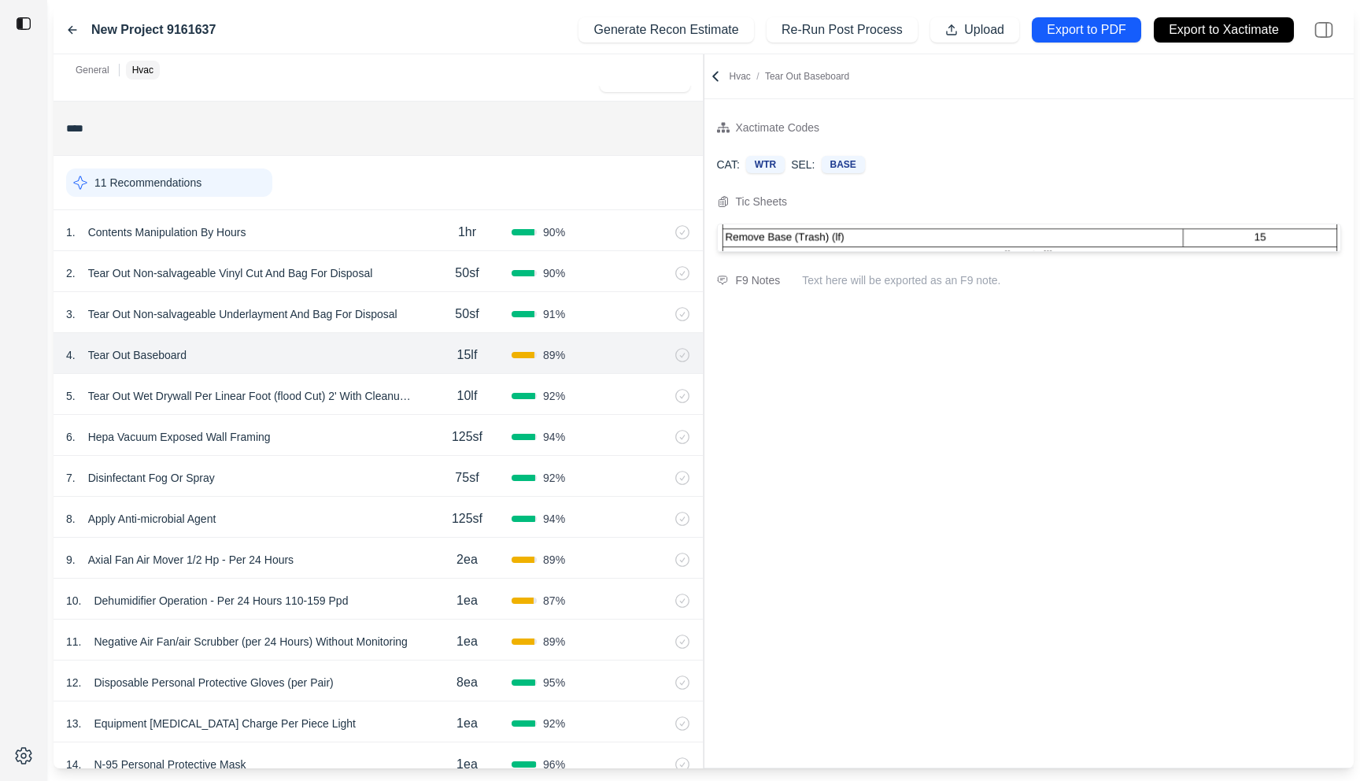
scroll to position [665, 0]
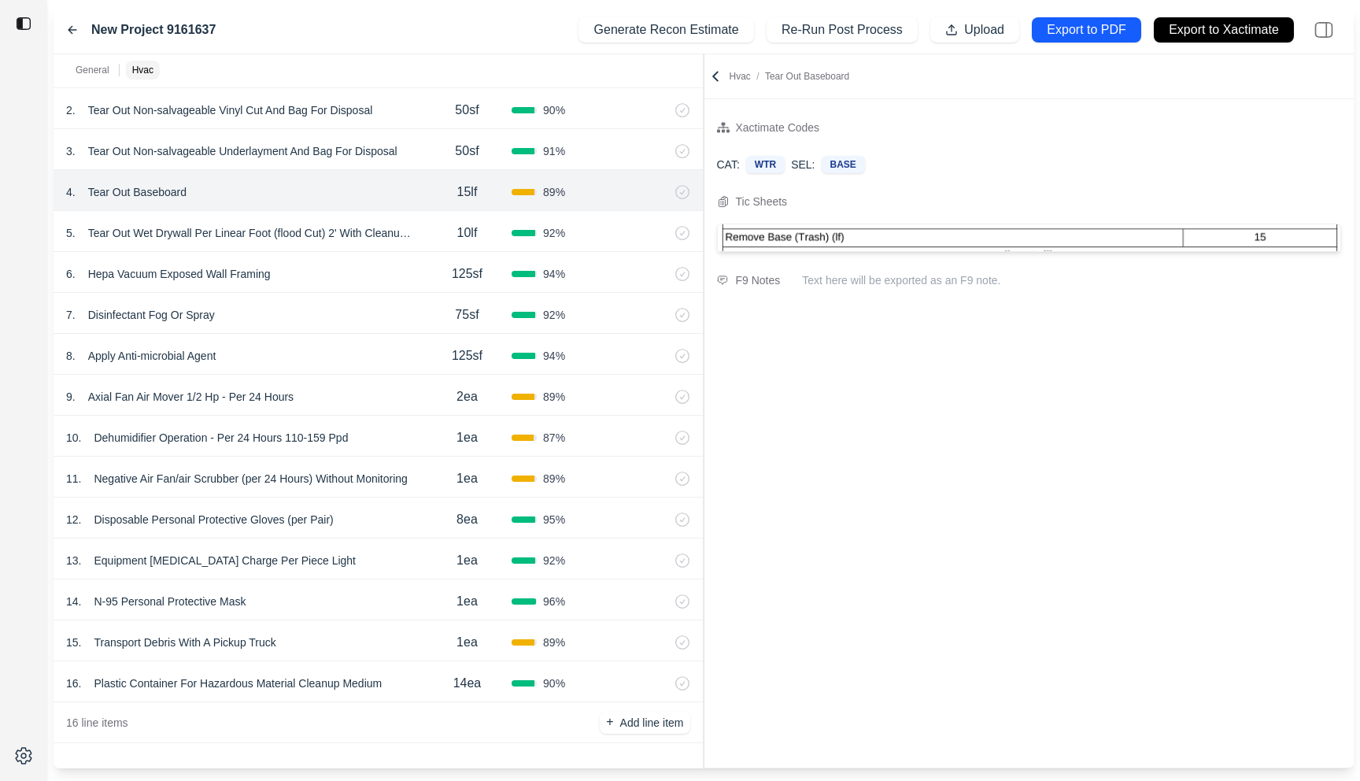
click at [405, 556] on div "13 . Equipment [MEDICAL_DATA] Charge Per Piece Light" at bounding box center [244, 561] width 357 height 22
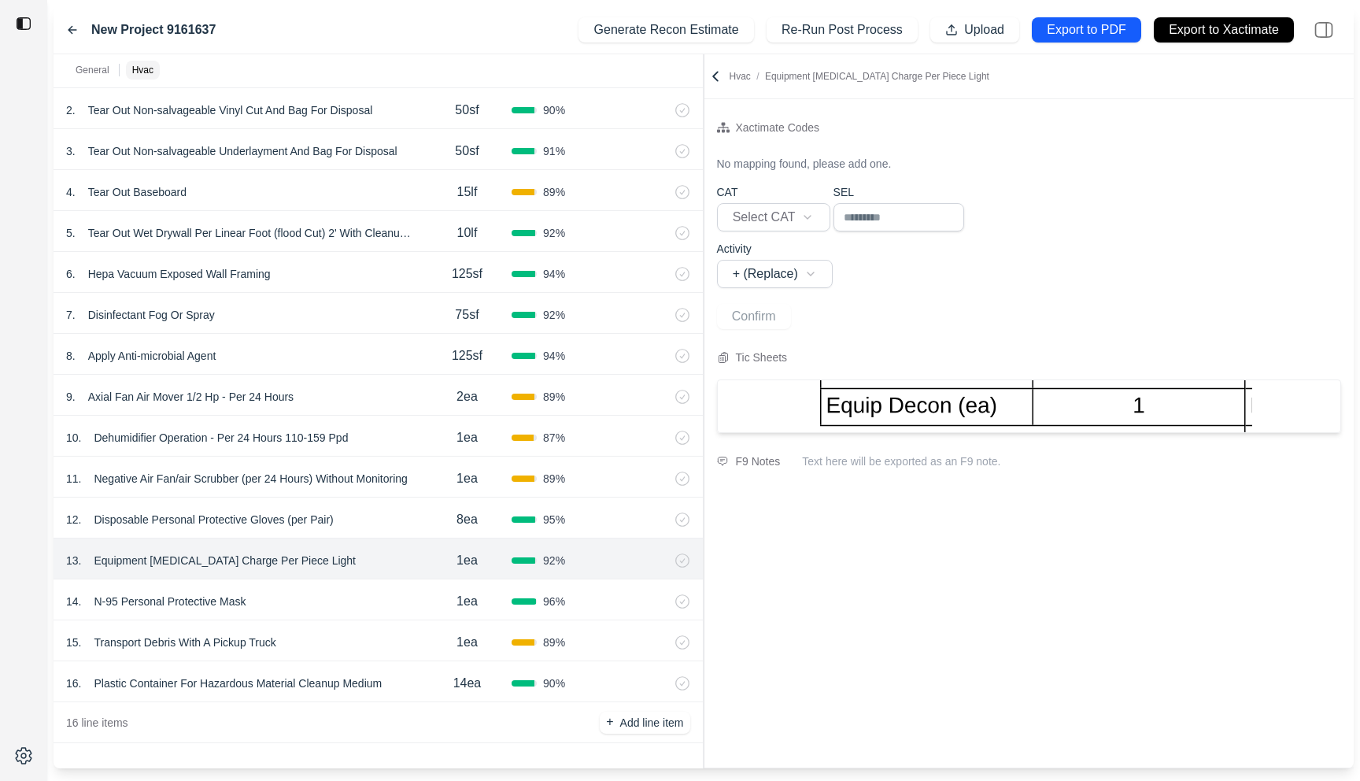
click at [387, 616] on div "14 . N-95 Personal Protective Mask 1ea 96 %" at bounding box center [379, 599] width 650 height 41
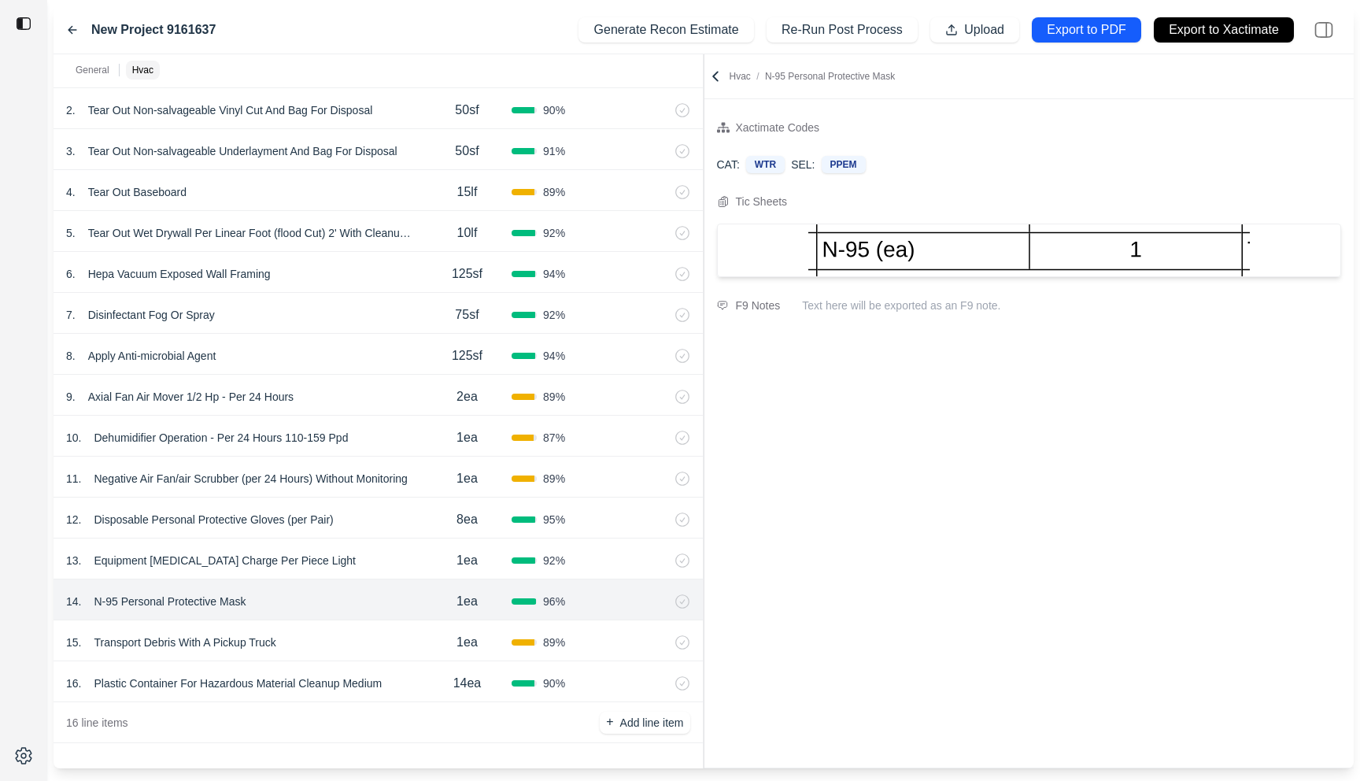
click at [382, 660] on div "15 . Transport Debris With A Pickup Truck 1ea 89 %" at bounding box center [379, 640] width 650 height 41
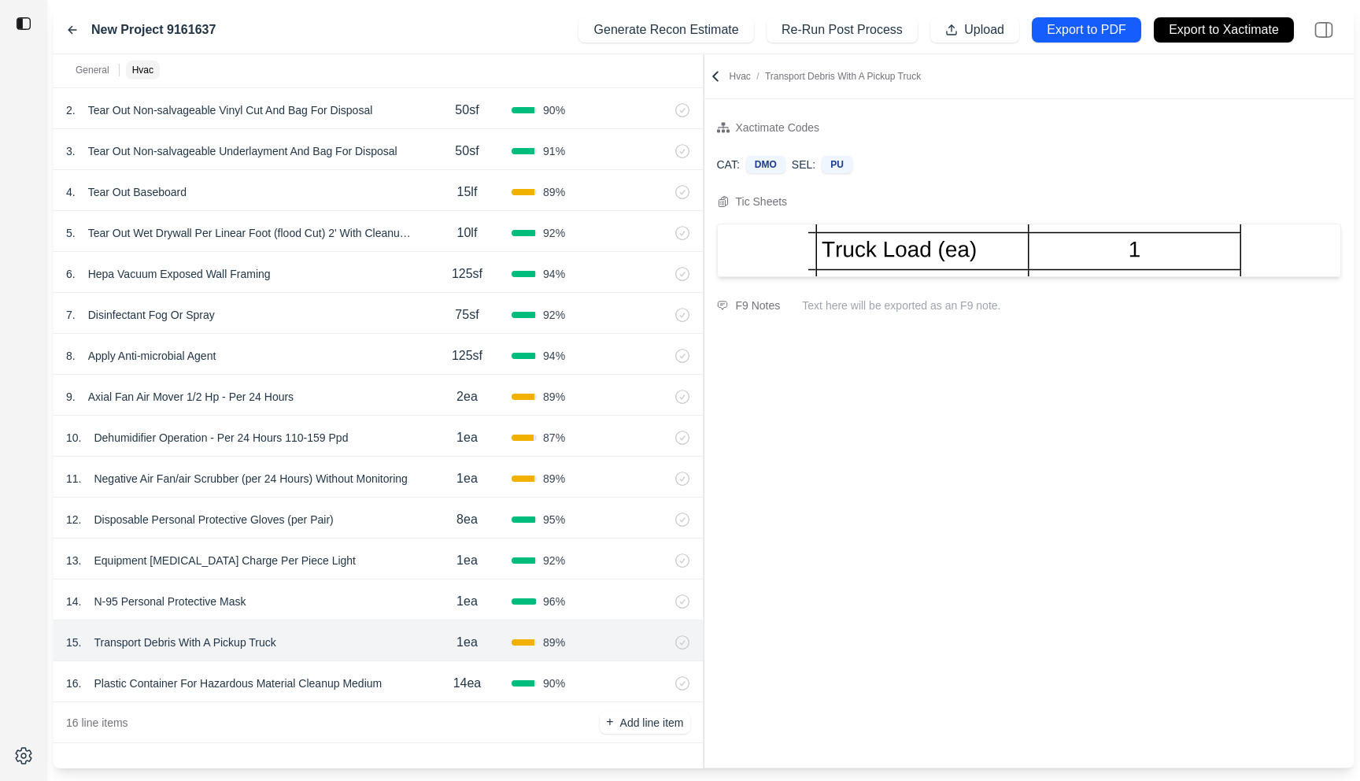
click at [823, 293] on div "General Hvac ******* 1 Recommendation 1 . Emergency Service Call 1ea 100 % 2 . …" at bounding box center [704, 411] width 1301 height 714
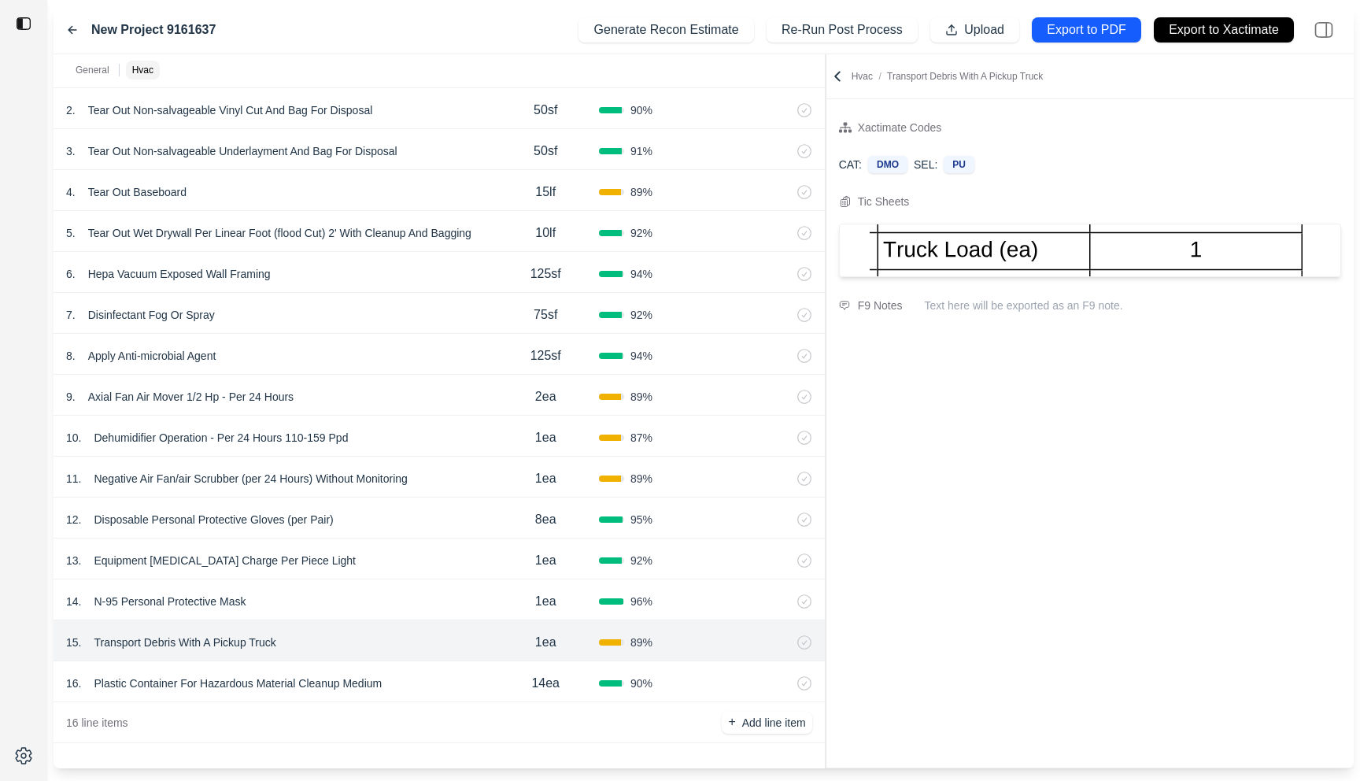
click at [426, 330] on div "7 . Disinfectant Fog Or Spray 75sf 92 %" at bounding box center [440, 313] width 772 height 41
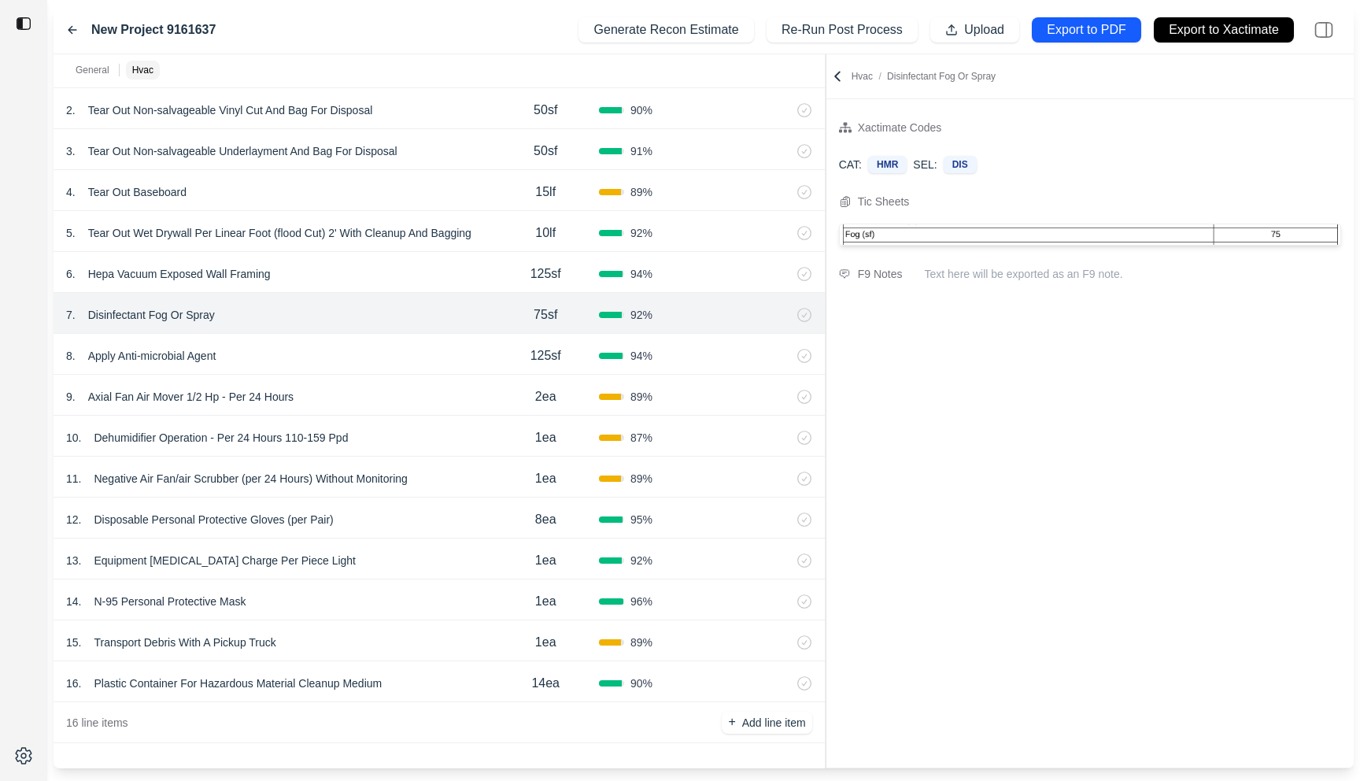
click at [429, 278] on div "6 . Hepa Vacuum Exposed Wall Framing" at bounding box center [279, 274] width 427 height 22
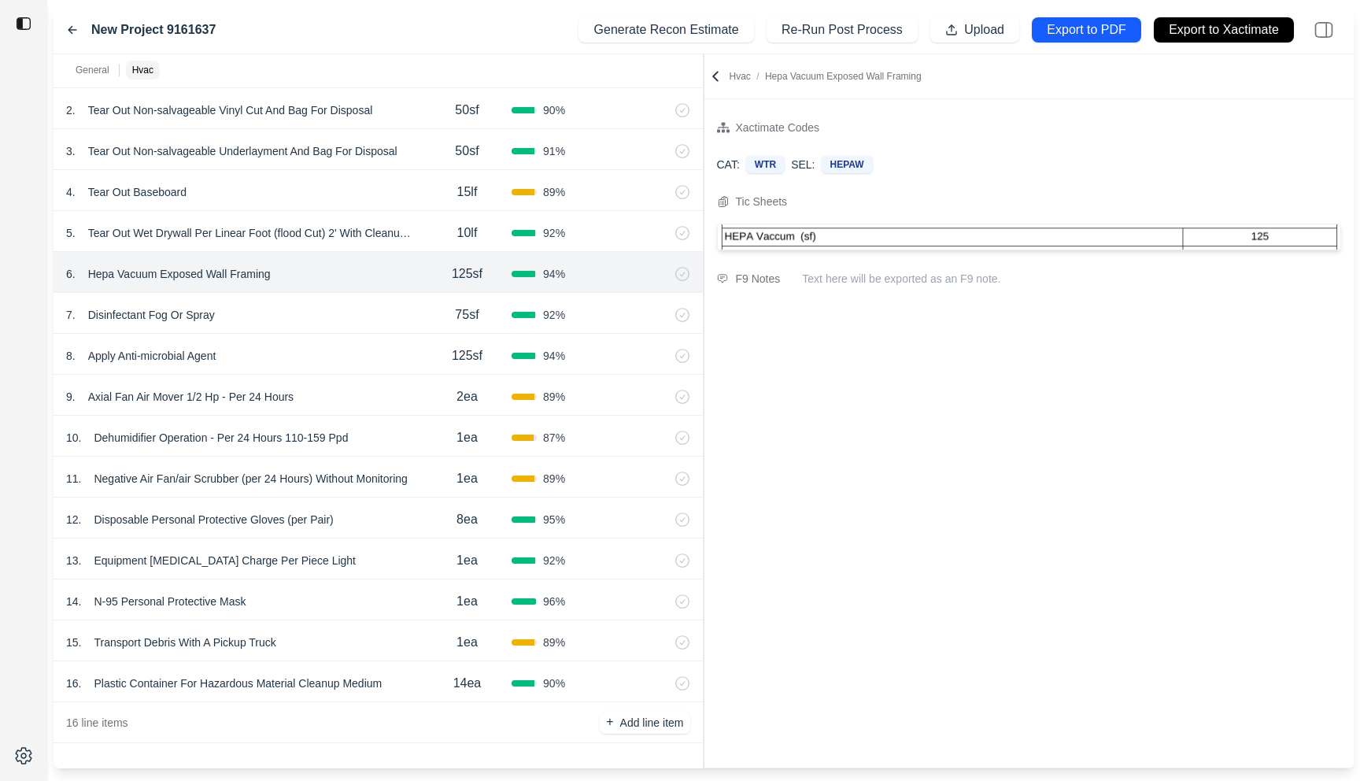
click at [653, 139] on div "General Hvac ******* 1 Recommendation 1 . Emergency Service Call 1ea 100 % 2 . …" at bounding box center [704, 411] width 1301 height 714
